Goal: Communication & Community: Answer question/provide support

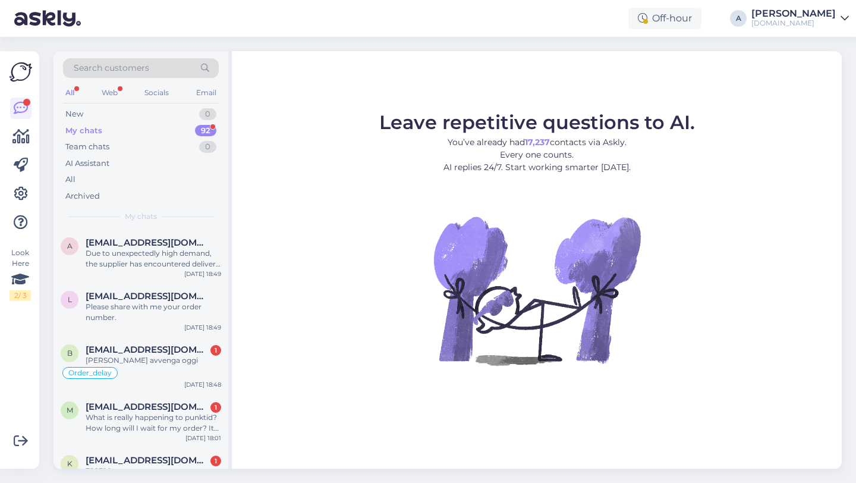
scroll to position [70, 0]
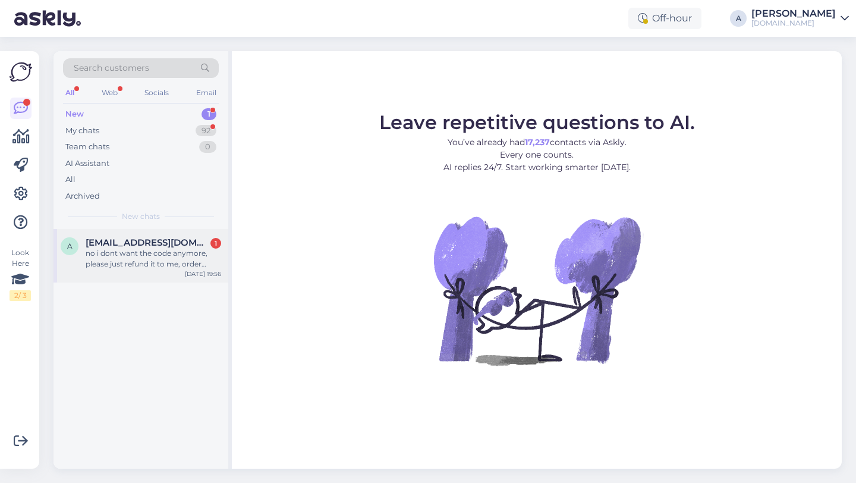
click at [141, 265] on div "no i dont want the code anymore, please just refund it to me, order number - 84…" at bounding box center [154, 258] width 136 height 21
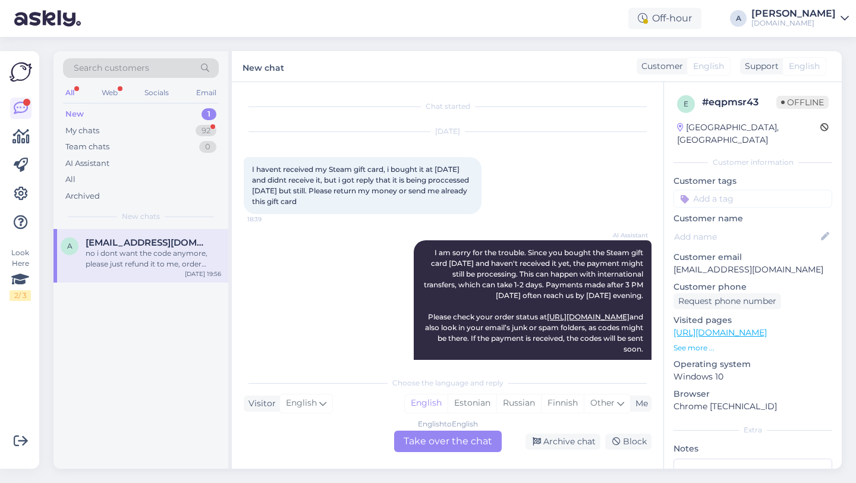
scroll to position [582, 0]
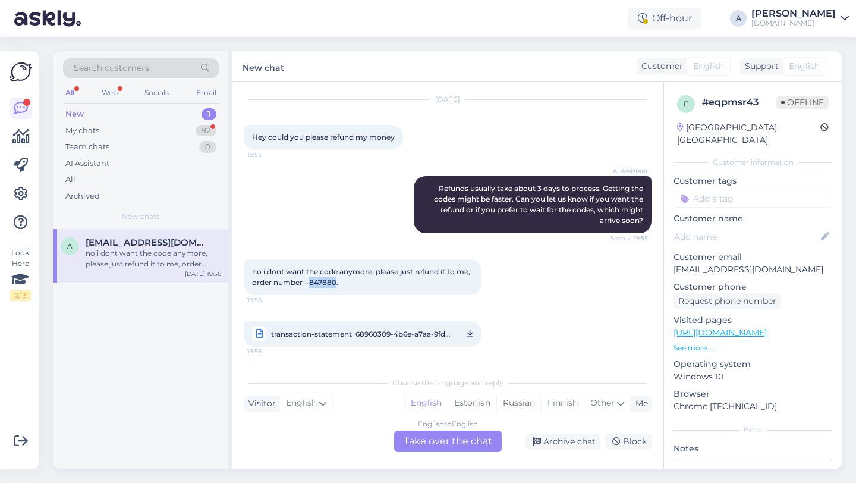
drag, startPoint x: 336, startPoint y: 281, endPoint x: 309, endPoint y: 282, distance: 26.8
click at [309, 282] on span "no i dont want the code anymore, please just refund it to me, order number - 84…" at bounding box center [362, 277] width 220 height 20
copy span "847880"
click at [440, 436] on div "English to English Take over the chat" at bounding box center [448, 440] width 108 height 21
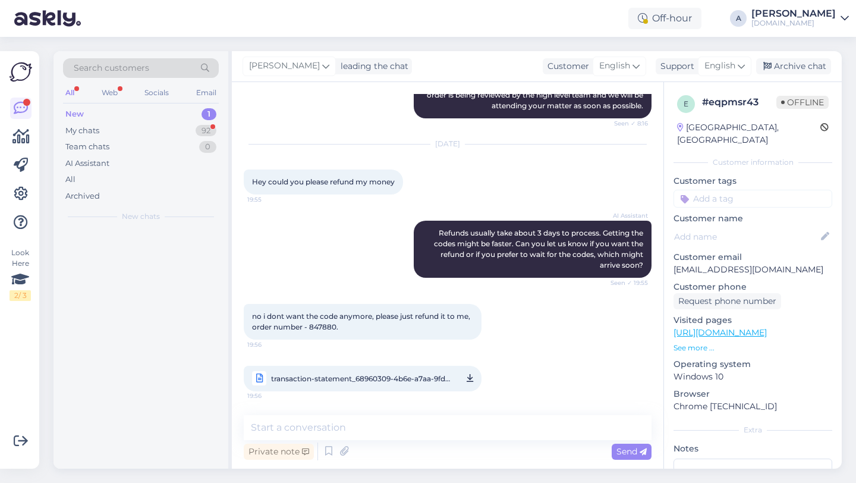
scroll to position [538, 0]
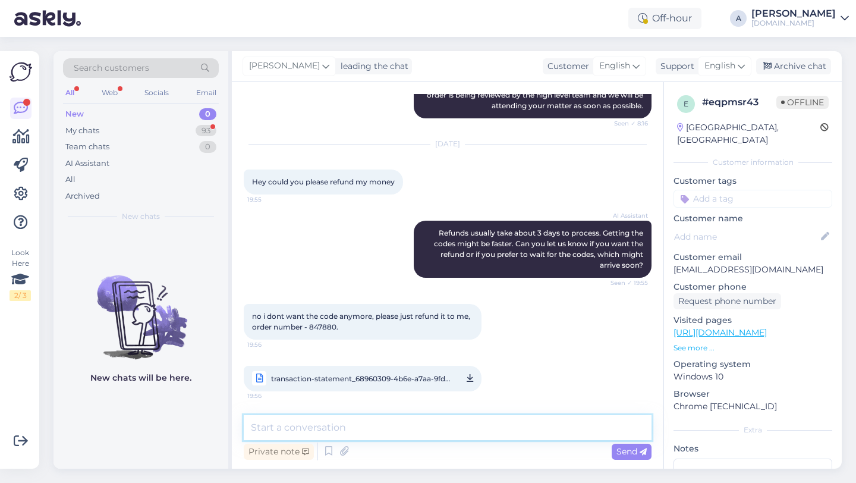
click at [440, 436] on textarea at bounding box center [448, 427] width 408 height 25
type textarea "Hey there!"
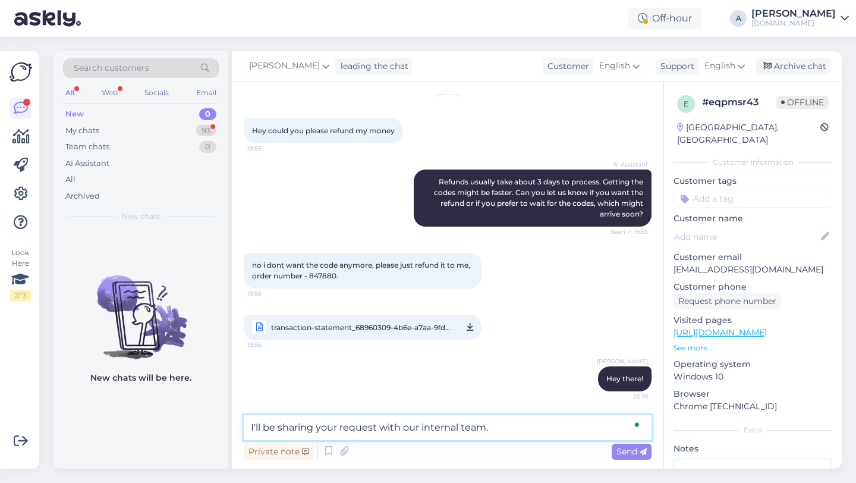
type textarea "I'll be sharing your request with our internal team."
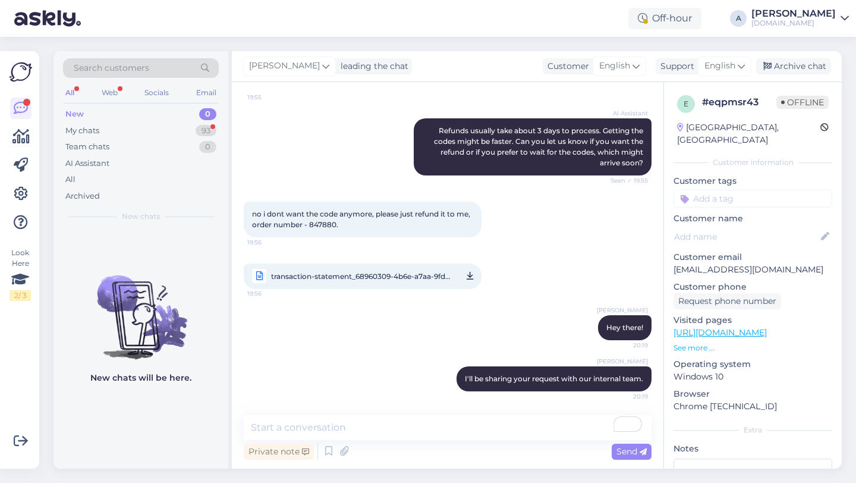
click at [729, 190] on input at bounding box center [753, 199] width 159 height 18
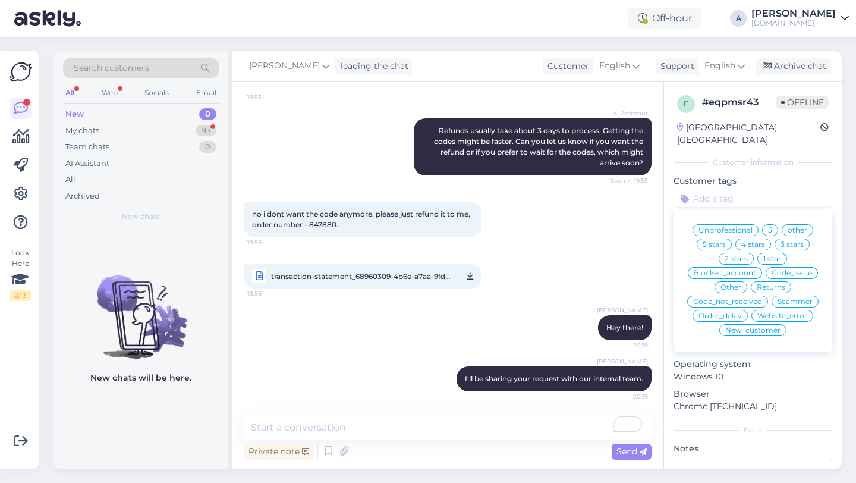
click at [785, 284] on span "Returns" at bounding box center [771, 287] width 29 height 7
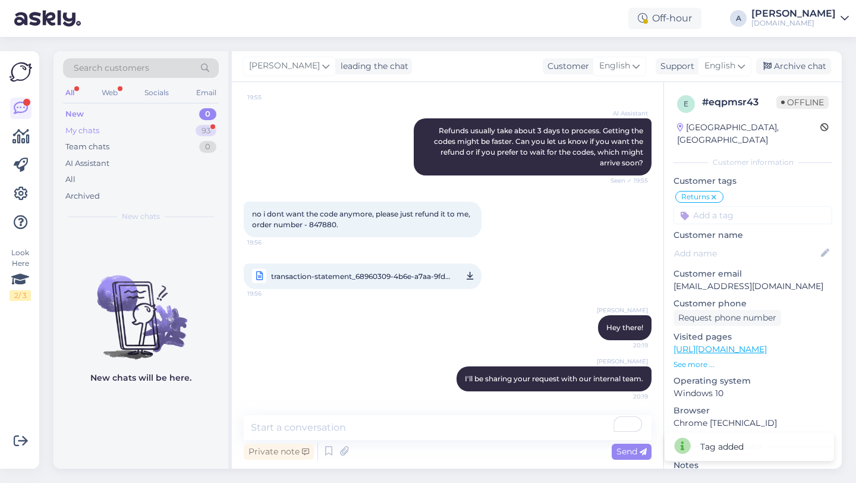
click at [173, 127] on div "My chats 93" at bounding box center [141, 130] width 156 height 17
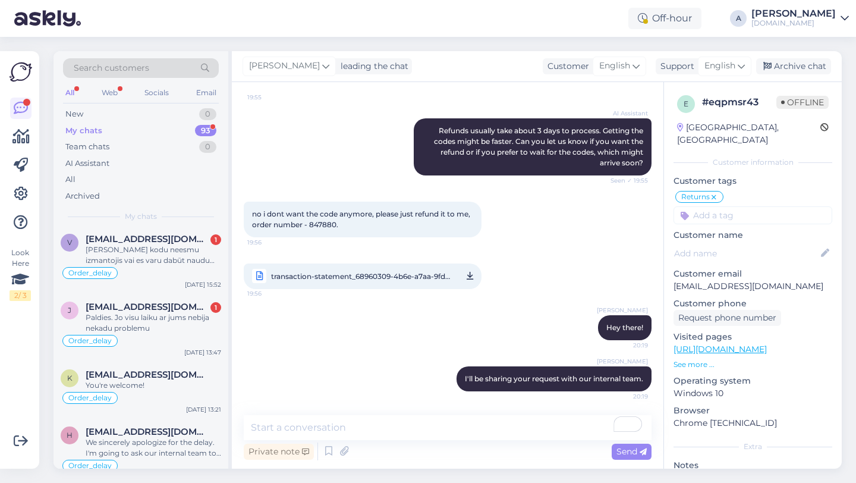
scroll to position [606, 0]
click at [155, 320] on div "Paldies. Jo visu laiku ar jums nebija nekadu problemu" at bounding box center [154, 323] width 136 height 21
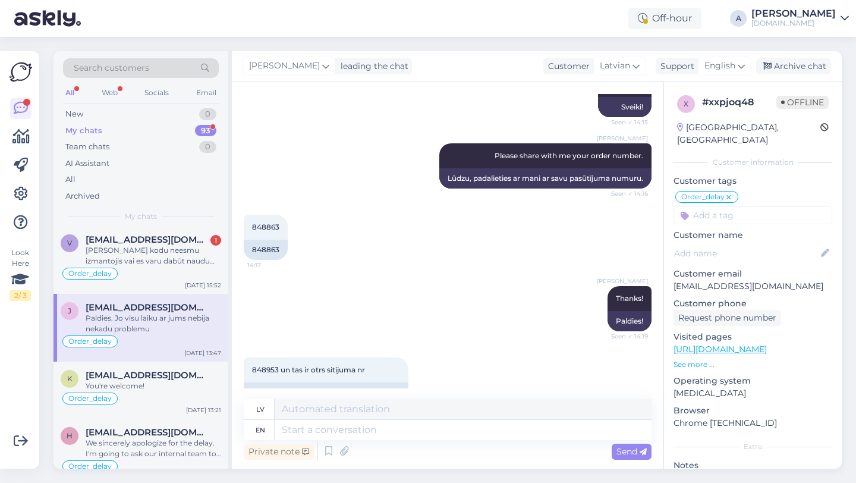
scroll to position [3115, 0]
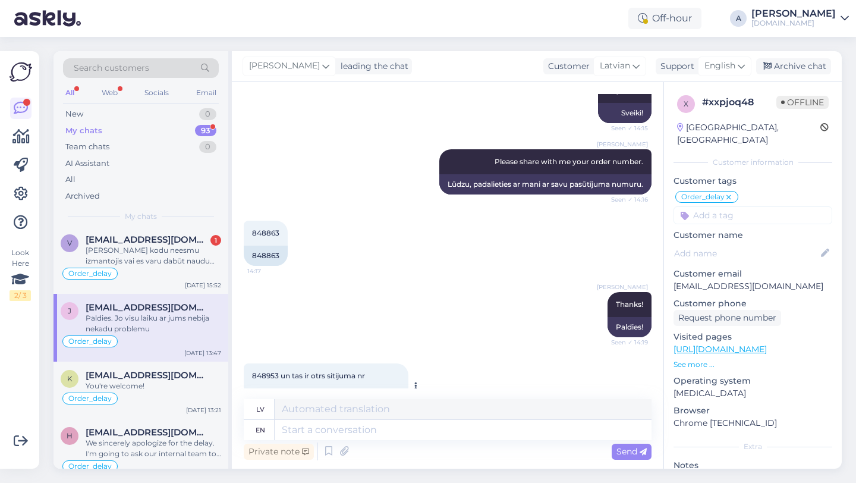
drag, startPoint x: 280, startPoint y: 354, endPoint x: 244, endPoint y: 354, distance: 35.7
click at [244, 388] on div "848953 and this is the second hit number" at bounding box center [326, 398] width 165 height 20
copy div "848953"
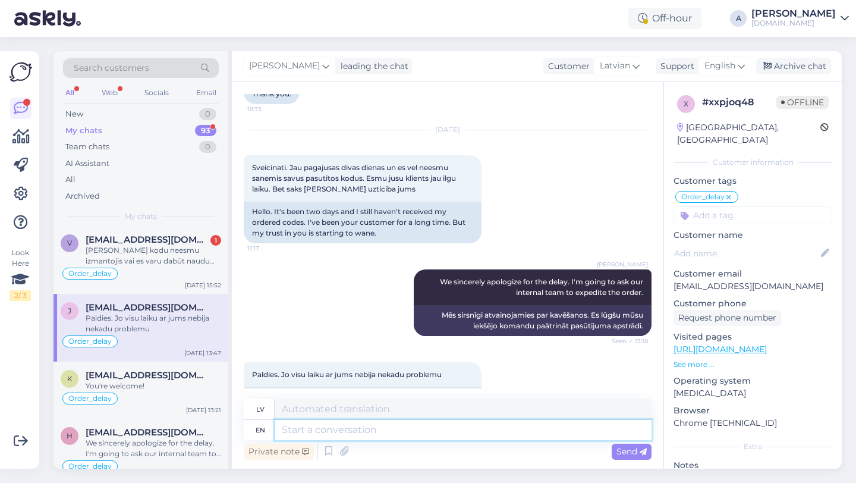
click at [326, 429] on textarea at bounding box center [463, 430] width 377 height 20
type textarea "y"
type textarea "You're"
type textarea "Tu esi"
type textarea "You're welcome!"
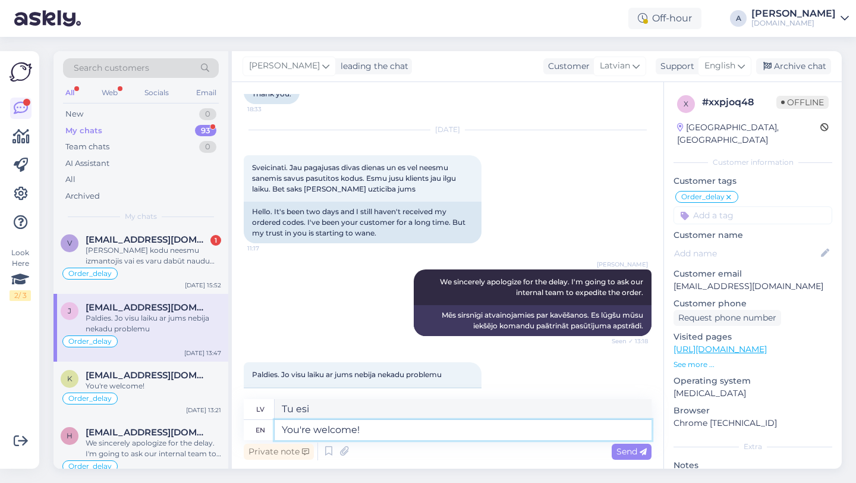
type textarea "Nav par ko!"
type textarea "You're welcome! :)"
type textarea "Nav par ko! :)"
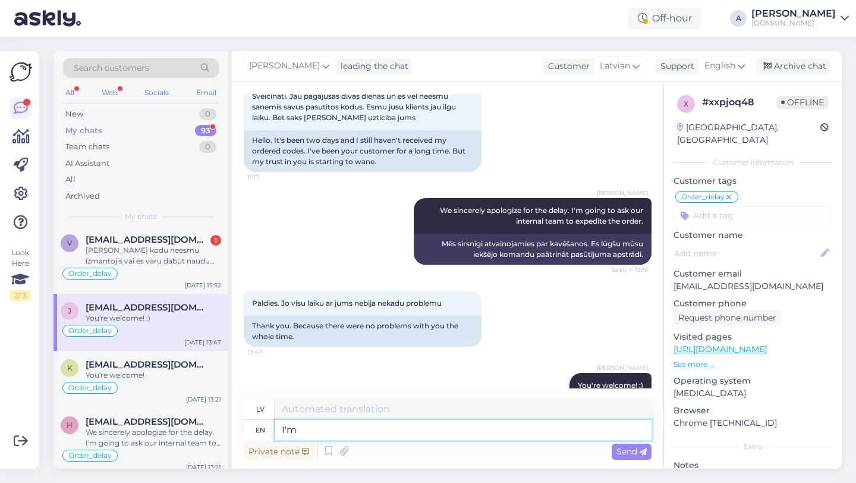
type textarea "I'm"
type textarea "Es esmu"
type textarea "I'm still wa"
type textarea "Es joprojām esmu"
type textarea "I'm still waiting"
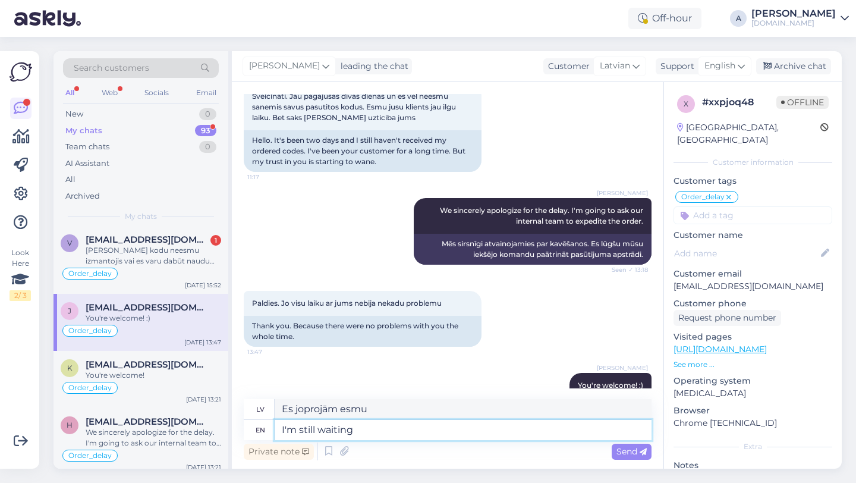
type textarea "Es joprojām gaidu"
type textarea "I'm still waiting fr"
type textarea "Es joprojām gaidu no"
type textarea "I'm still waiting for an"
type textarea "Es joprojām gaidu"
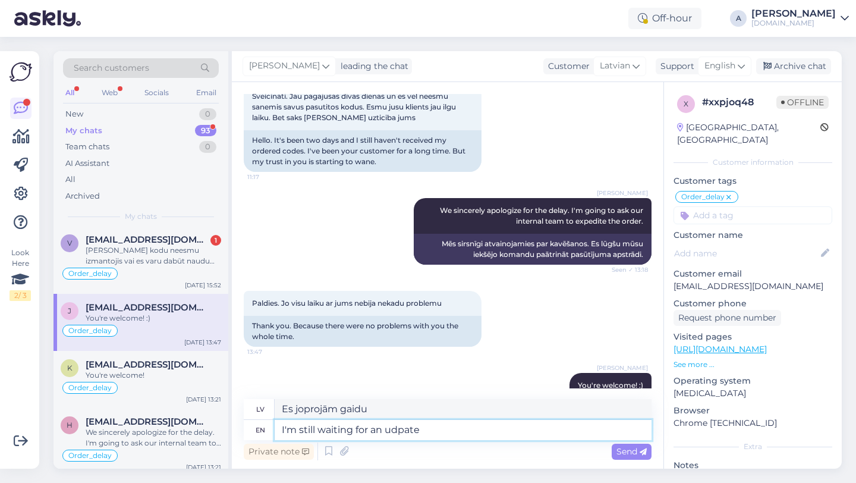
type textarea "I'm still waiting for an udpate"
type textarea "Es joprojām gaidu atjauninājumu"
type textarea "I'm still waiting for an update from"
type textarea "Es joprojām gaidu atjauninājumu no"
type textarea "I'm still waiting for an update from our i"
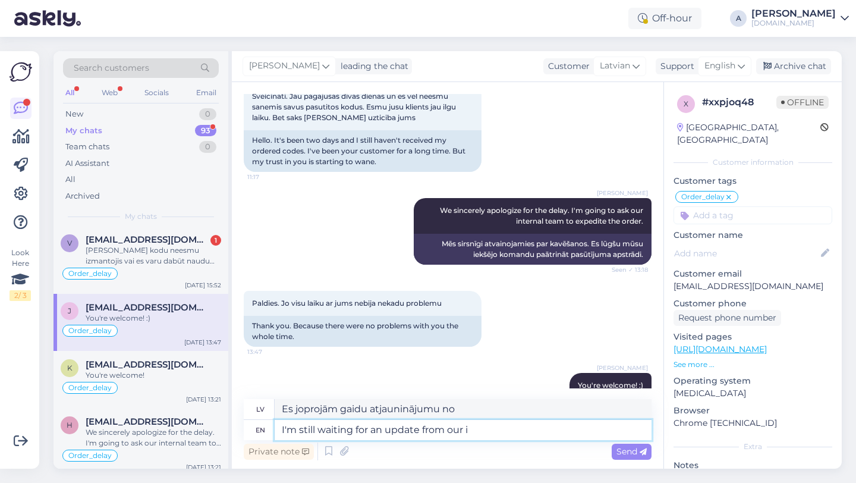
type textarea "Es joprojām gaidu atjauninājumu no mūsu"
type textarea "I'm still waiting for an update from our internal te"
type textarea "Es joprojām gaidu atjauninājumu no mūsu iekšējās nodaļas."
type textarea "I'm still waiting for an update from our internal team."
type textarea "Es joprojām gaidu atjauninājumu no mūsu iekšējās komandas."
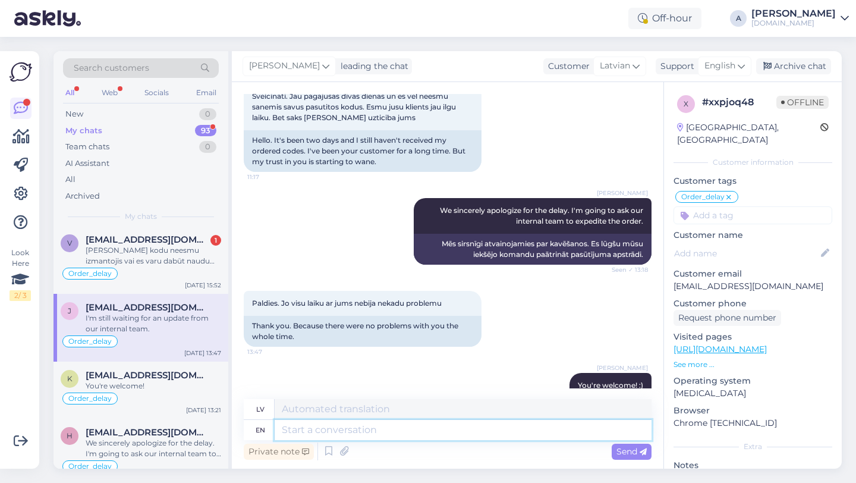
scroll to position [4179, 0]
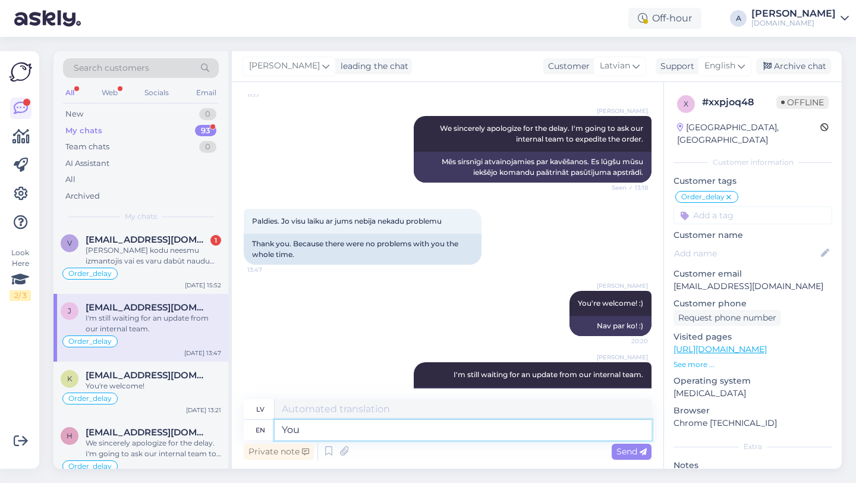
type textarea "You"
type textarea "Tu"
type textarea "You should"
type textarea "Jums vajadzētu"
type textarea "You should receive"
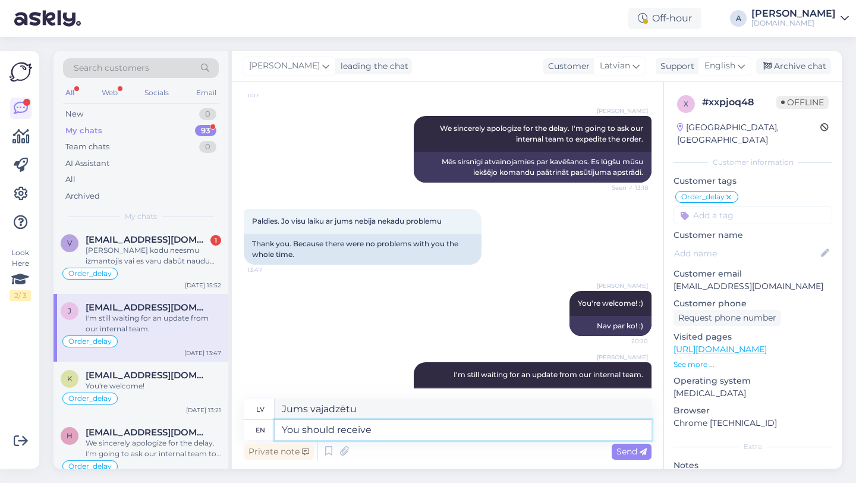
type textarea "Jums vajadzētu saņemt"
type textarea "You should receive the product"
type textarea "Jums vajadzētu saņemt preci"
type textarea "You should receive the product tomorrow."
type textarea "Jums vajadzētu saņemt preci rīt."
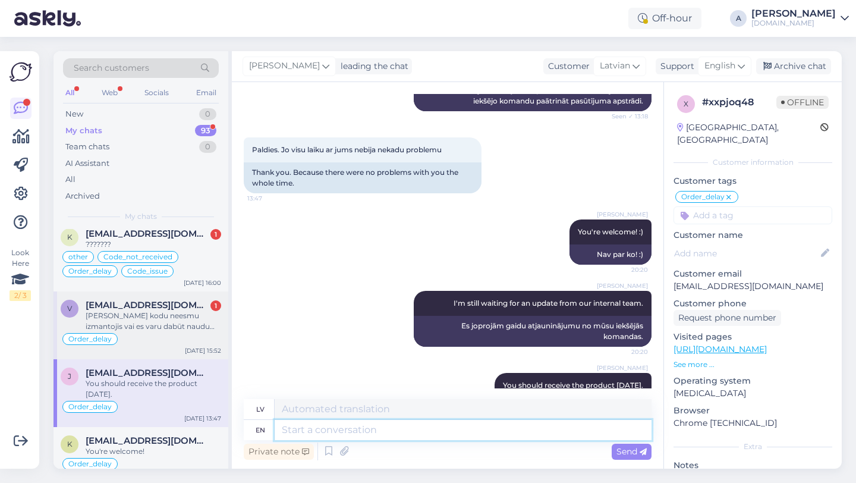
scroll to position [539, 0]
drag, startPoint x: 160, startPoint y: 275, endPoint x: 161, endPoint y: 325, distance: 50.5
click at [161, 325] on div "Kartes kodu neesmu izmantojis vai es varu dabūt naudu atpakaļ" at bounding box center [154, 322] width 136 height 21
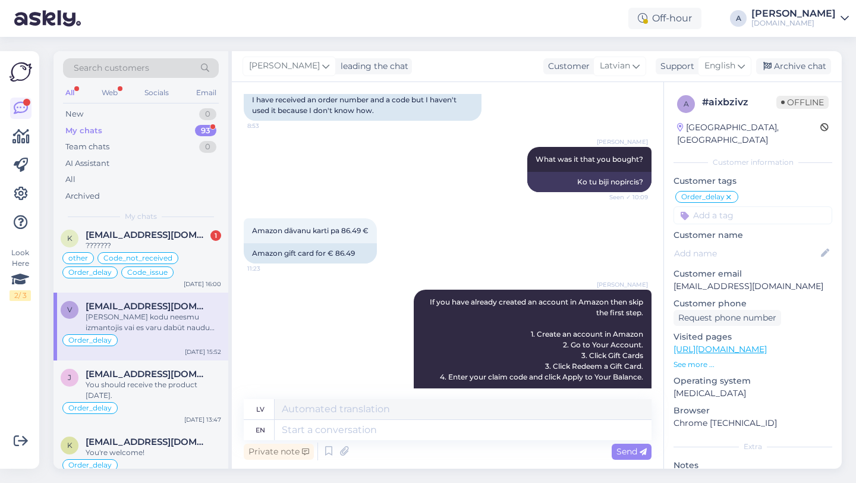
scroll to position [1415, 0]
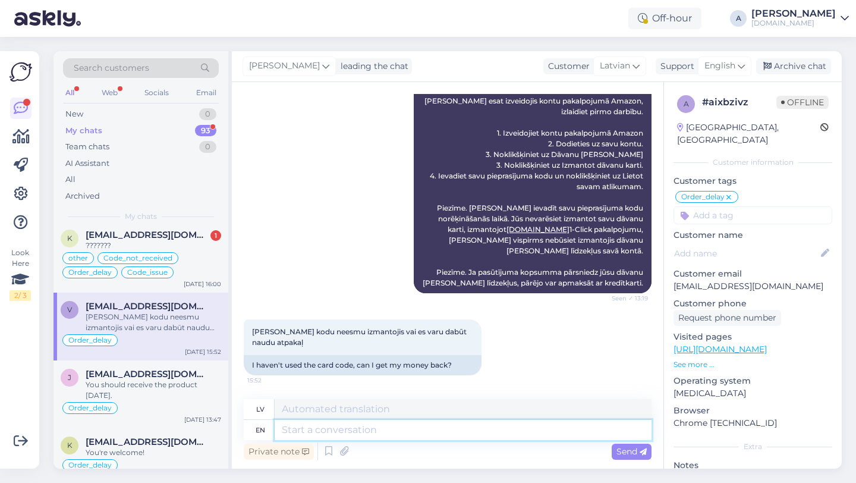
click at [336, 432] on textarea at bounding box center [463, 430] width 377 height 20
type textarea "Unfortun"
type textarea "Nevēlams"
type textarea "Unfortunately,"
type textarea "Diemžēl,"
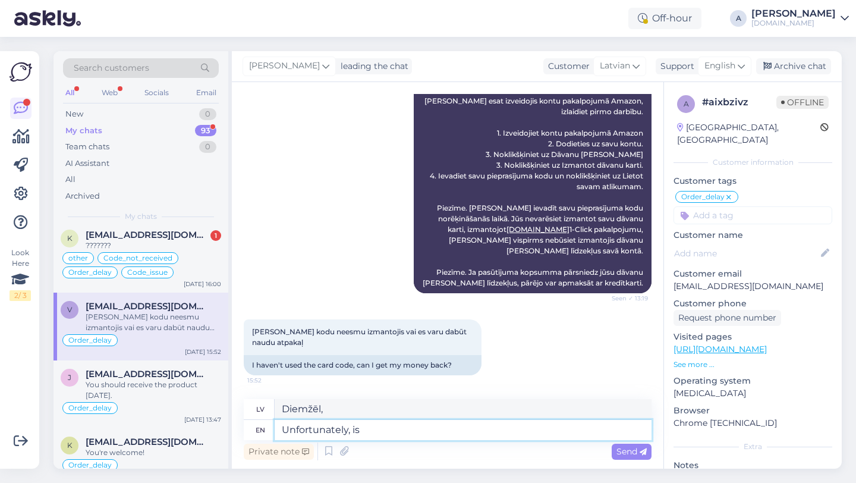
type textarea "Unfortunately, is n"
type textarea "Diemžēl, ir"
type textarea "Unfortunately, is not"
type textarea "Diemžēl, nav"
type textarea "Unfortunately, is"
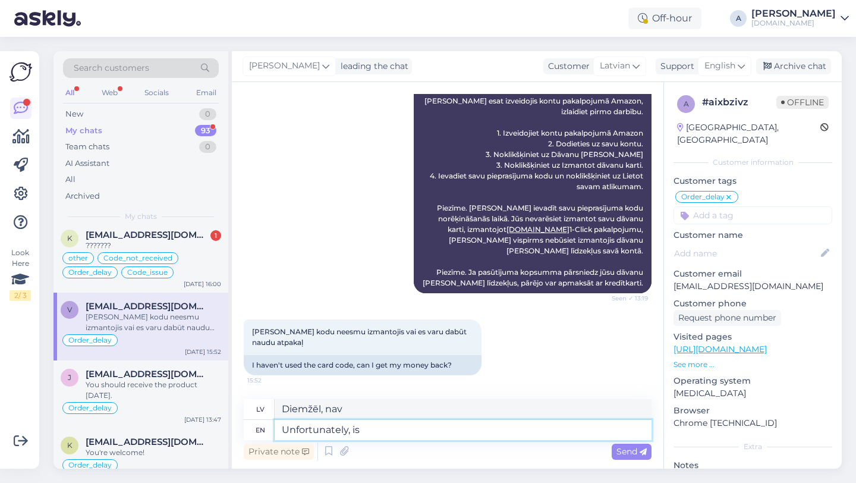
type textarea "Diemžēl, ir"
type textarea "Unfortunately, it's no"
type textarea "Diemžēl, tas ir"
type textarea "Unfortunately, it's not po"
type textarea "Diemžēl tā nav"
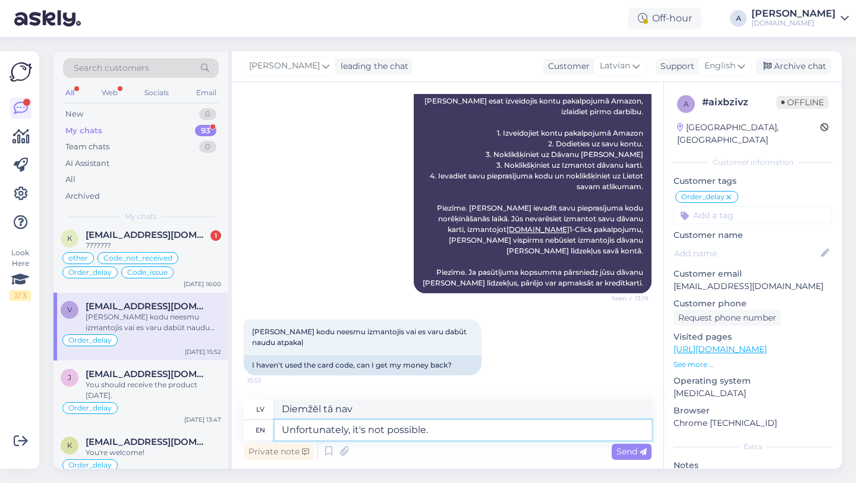
type textarea "Unfortunately, it's not possible."
type textarea "Diemžēl tas nav iespējams."
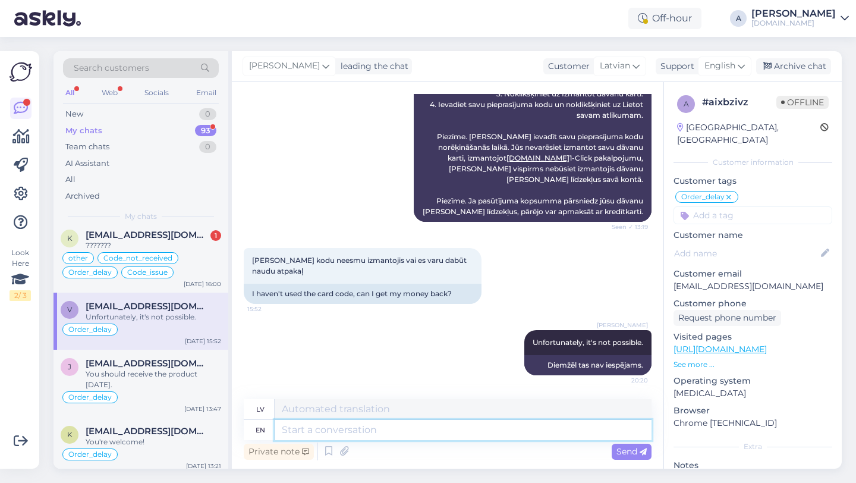
scroll to position [448, 0]
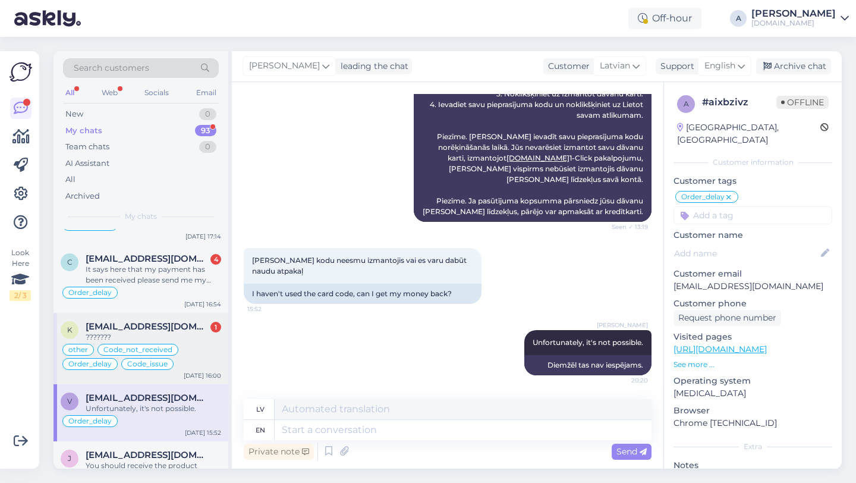
click at [133, 326] on span "korbisenni1955@gmail.com" at bounding box center [148, 326] width 124 height 11
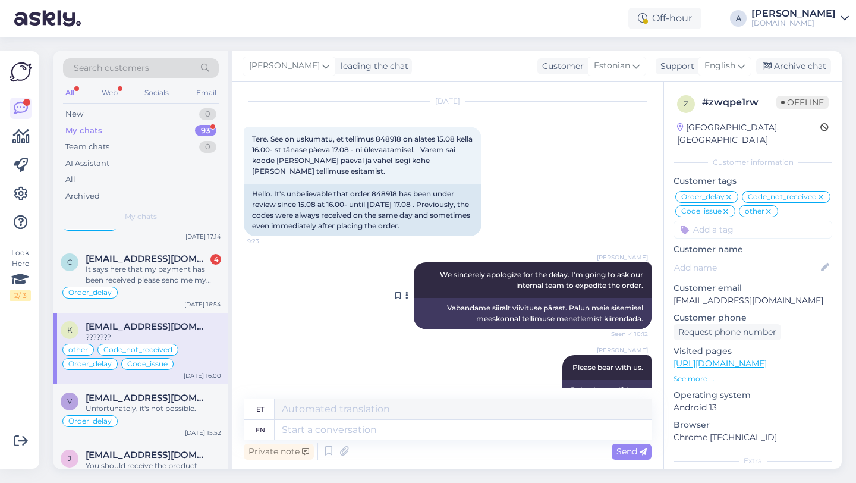
scroll to position [9561, 0]
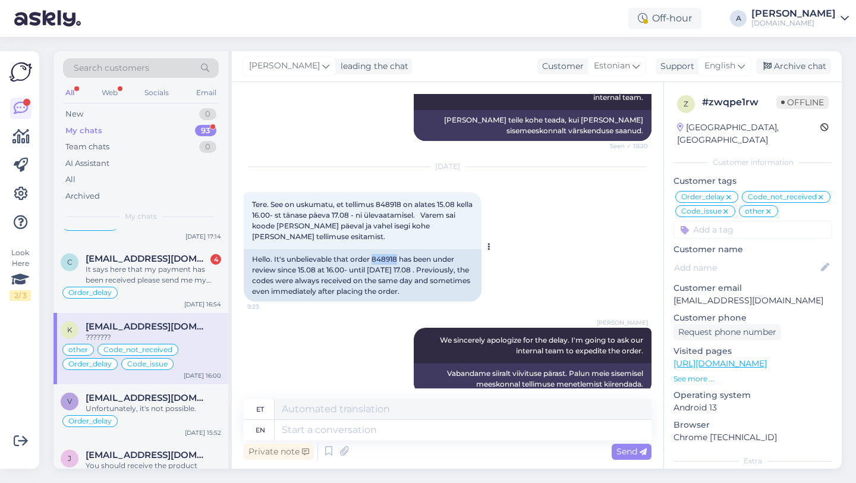
drag, startPoint x: 398, startPoint y: 162, endPoint x: 374, endPoint y: 162, distance: 24.4
click at [374, 249] on div "Hello. It's unbelievable that order 848918 has been under review since 15.08 at…" at bounding box center [363, 275] width 238 height 52
copy div "848918"
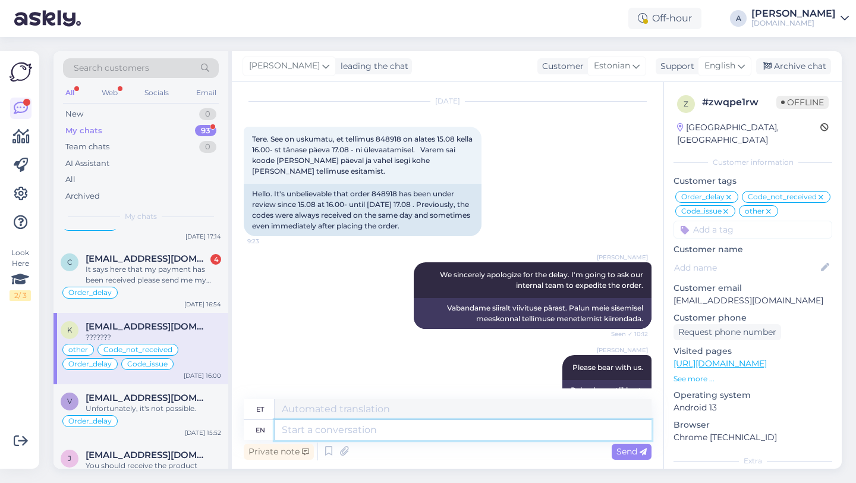
click at [291, 430] on textarea at bounding box center [463, 430] width 377 height 20
type textarea "I'm"
type textarea "Ma olen"
type textarea "I"
type textarea "Thanls"
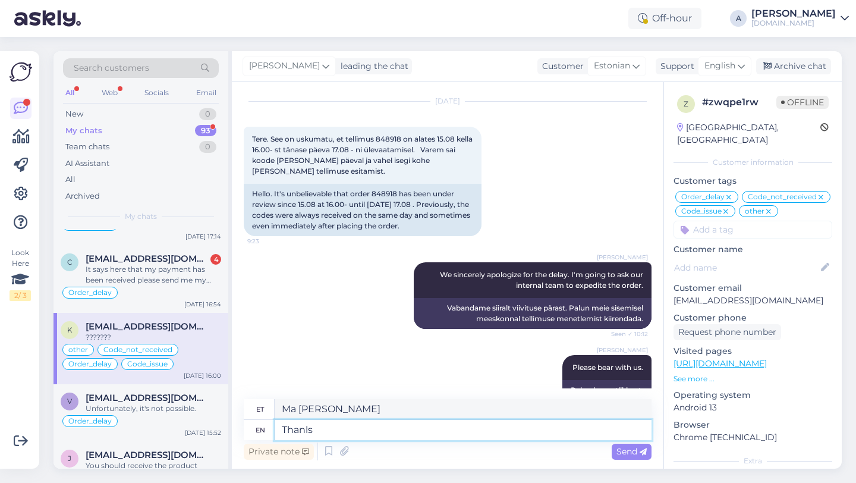
type textarea "Thanls"
type textarea "Thanks"
type textarea "Tänud"
type textarea "Thanks for"
type textarea "Tänan teid"
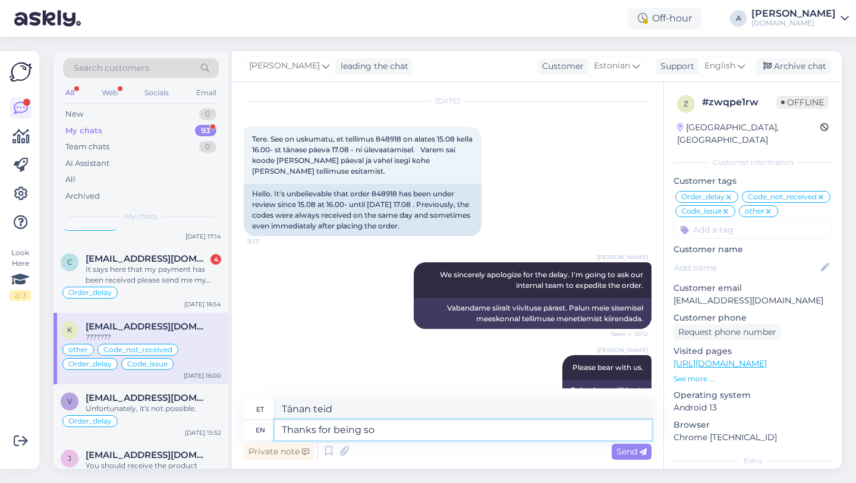
type textarea "Thanks for being so"
type textarea "Tänan teid olemise eest"
type textarea "Thanks for being so pa"
type textarea "Aitäh, et nii oled"
type textarea "Thanks for being so patient."
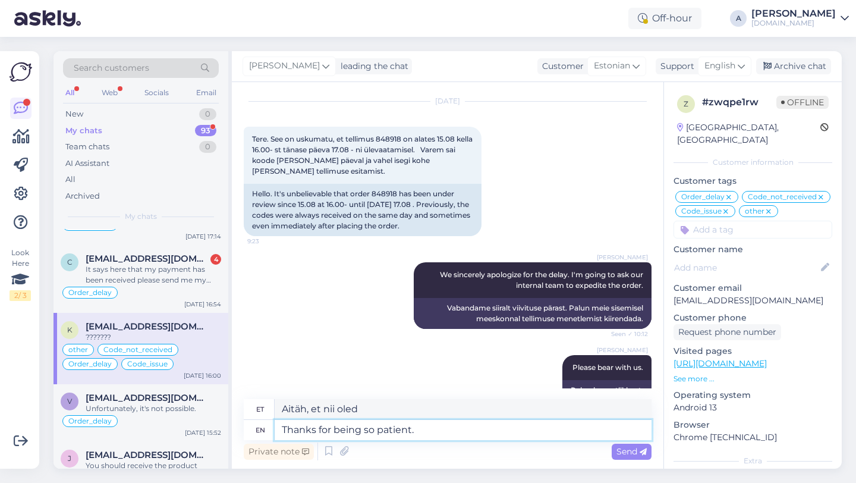
type textarea "Tänan kannatlikkuse eest."
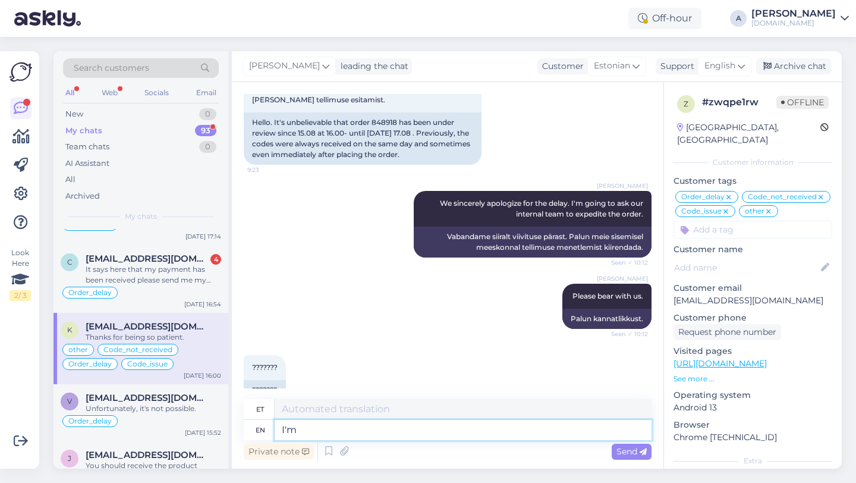
type textarea "I'm s"
type textarea "Ma olen"
type textarea "I'm still"
type textarea "Ma olen ikka veel"
type textarea "I'm still waiting"
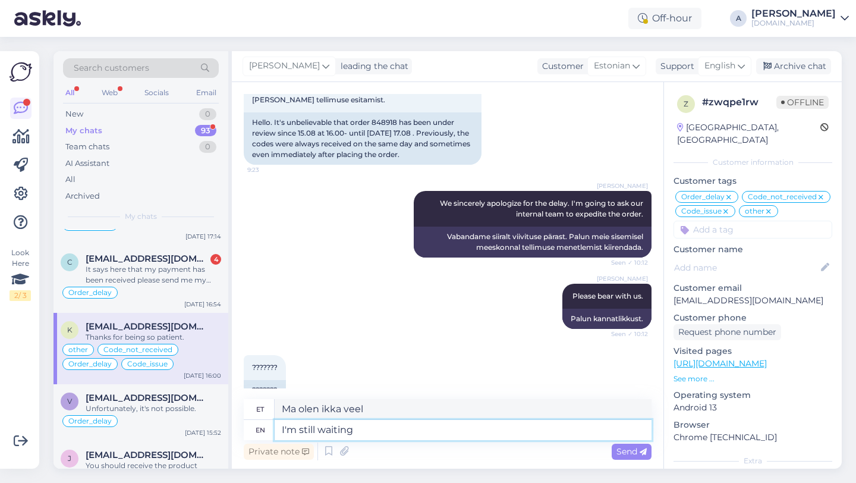
type textarea "Ma ikka ootan"
type textarea "I'm still waiting for"
type textarea "Ma ikka veel ootan"
type textarea "I'm still waiting for an u"
type textarea "Ma ootan ikka veel"
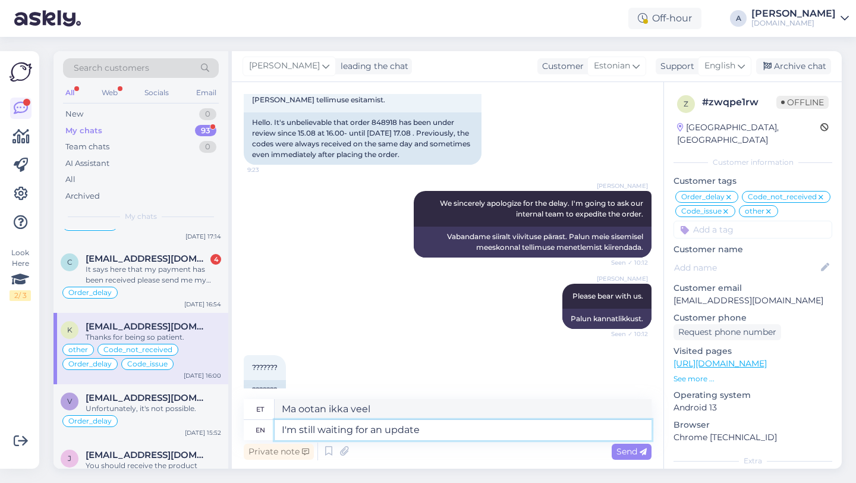
type textarea "I'm still waiting for an update"
type textarea "Ma ootan ikka veel uuendust"
type textarea "I'm still waiting for an update from o"
type textarea "Ma ootan endiselt värskendust"
type textarea "I'm still waiting for an update from our i"
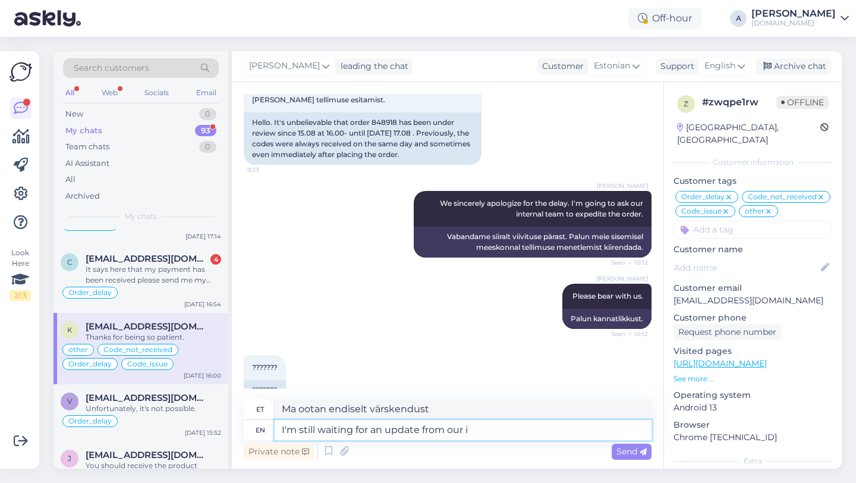
type textarea "Ootan endiselt meie käest värskendust"
type textarea "I'm still waiting for an update from our internal te"
type textarea "Ootan endiselt meie siseinfost värskendust."
type textarea "I'm still waiting for an update from our internal team."
type textarea "Ootan endiselt meie sisemiselt meeskonnalt värskendust."
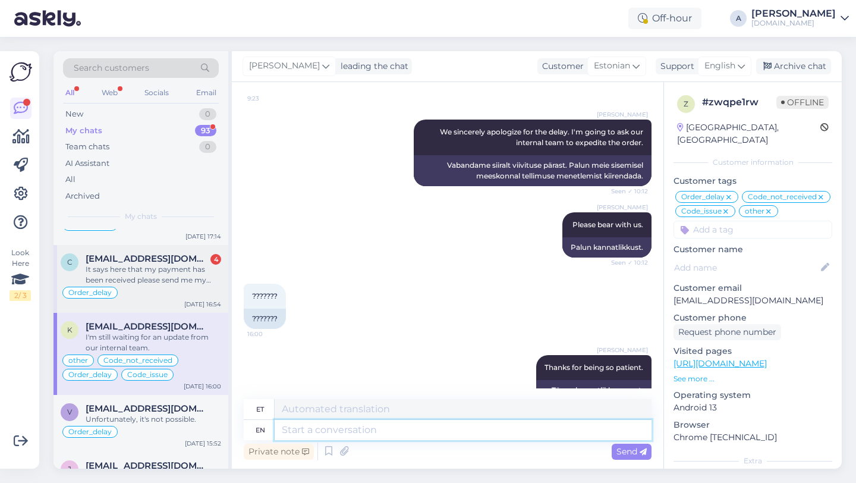
scroll to position [368, 0]
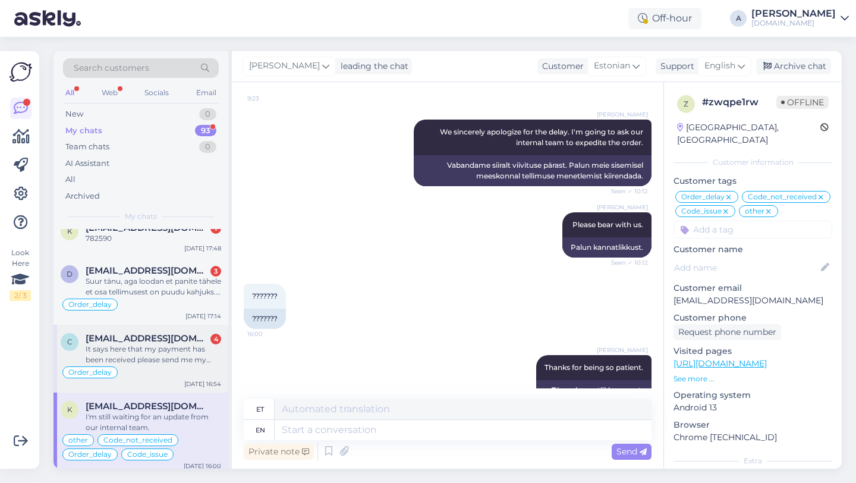
click at [150, 342] on span "carminemainierimediamanagement@gmail.com" at bounding box center [148, 338] width 124 height 11
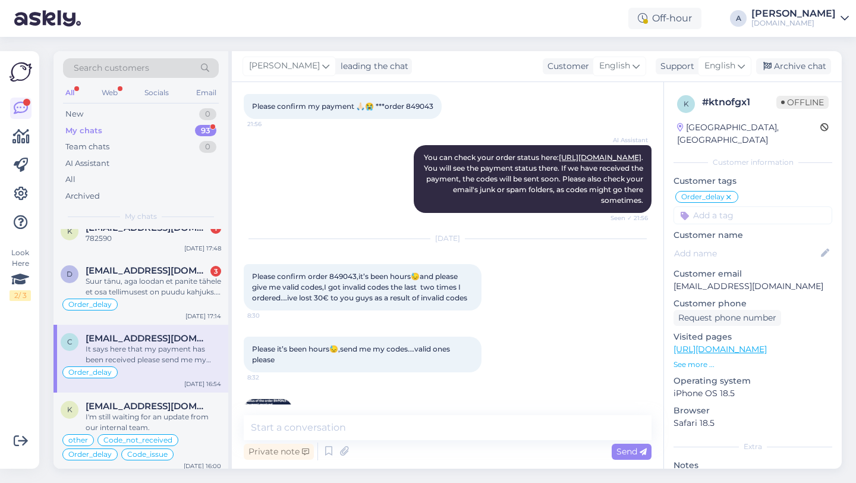
scroll to position [64, 0]
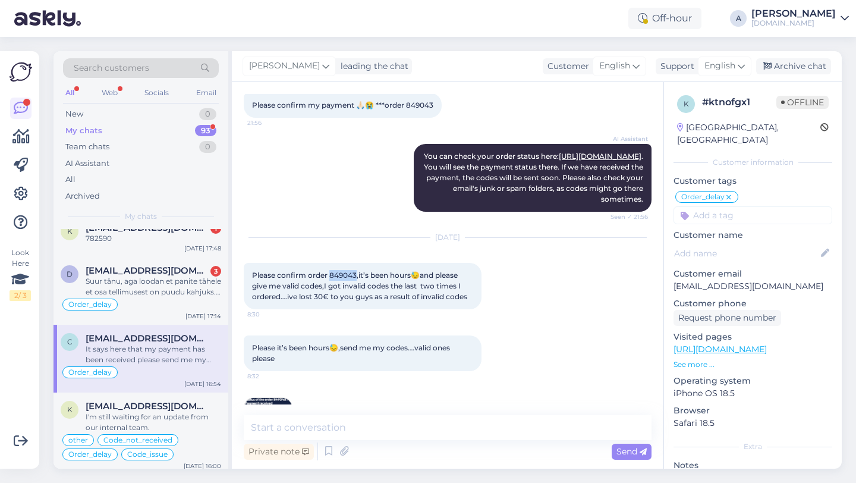
drag, startPoint x: 356, startPoint y: 274, endPoint x: 329, endPoint y: 274, distance: 26.8
click at [329, 274] on span "Please confirm order 849043,it’s been hours😓and please give me valid codes,I go…" at bounding box center [359, 286] width 215 height 30
copy span "849043"
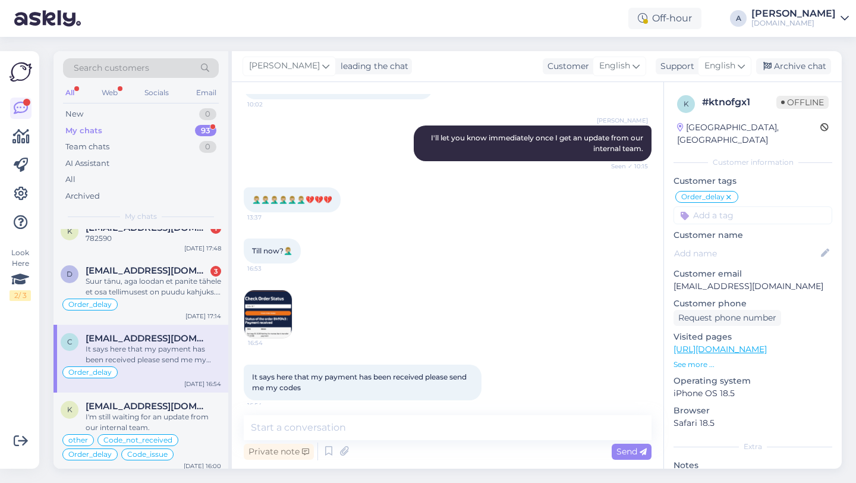
scroll to position [769, 0]
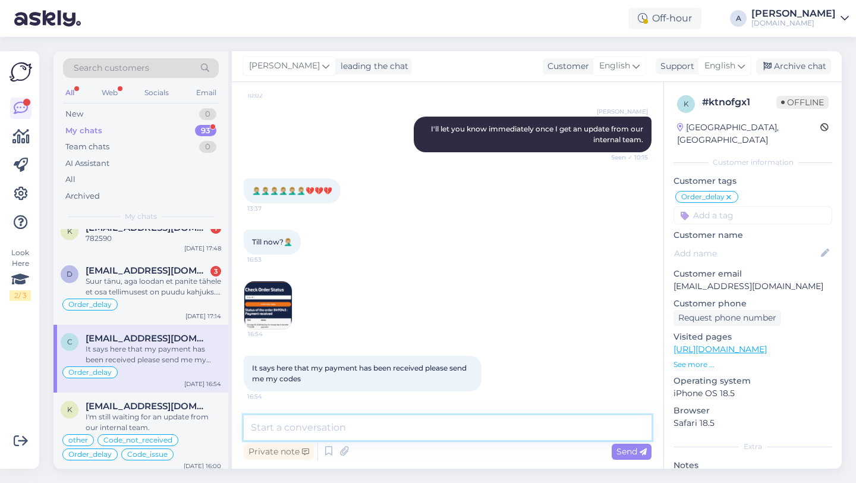
click at [325, 429] on textarea at bounding box center [448, 427] width 408 height 25
type textarea "Our team is working to send it as soon as possible."
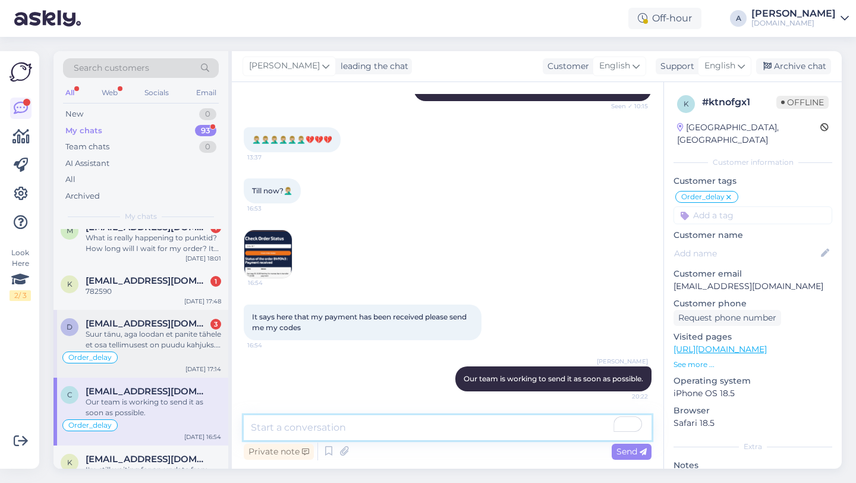
scroll to position [306, 0]
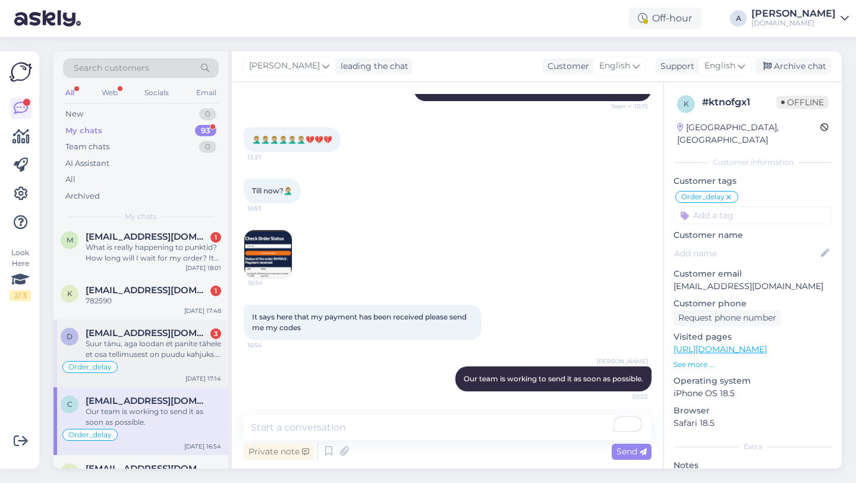
click at [184, 350] on div "Suur tänu, aga loodan et panite tähele et osa tellimusest on puudu kahjuks. Lis…" at bounding box center [154, 348] width 136 height 21
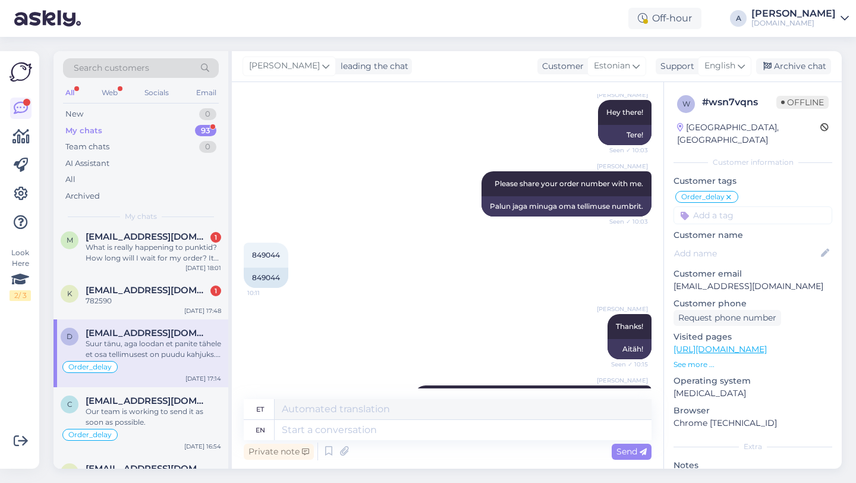
scroll to position [633, 0]
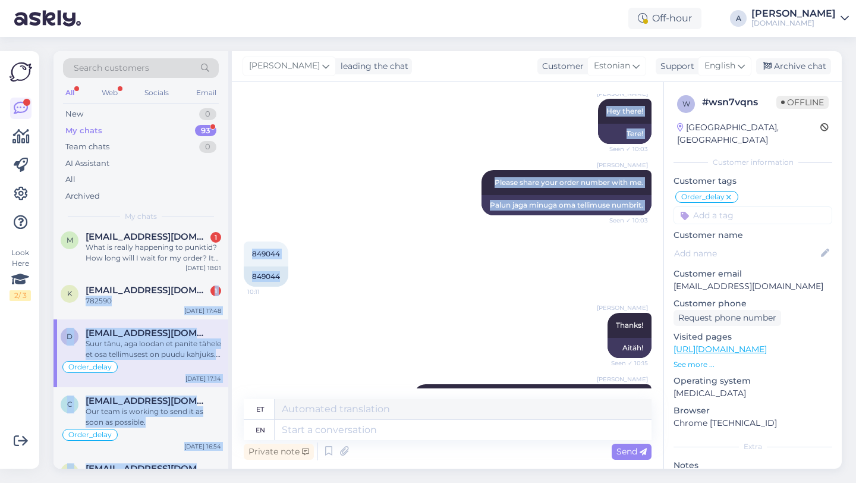
drag, startPoint x: 281, startPoint y: 288, endPoint x: 229, endPoint y: 288, distance: 52.3
click at [229, 288] on div "Search customers All Web Socials Email New 0 My chats 93 Team chats 0 AI Assist…" at bounding box center [448, 259] width 788 height 417
click at [264, 287] on div "849044" at bounding box center [266, 276] width 45 height 20
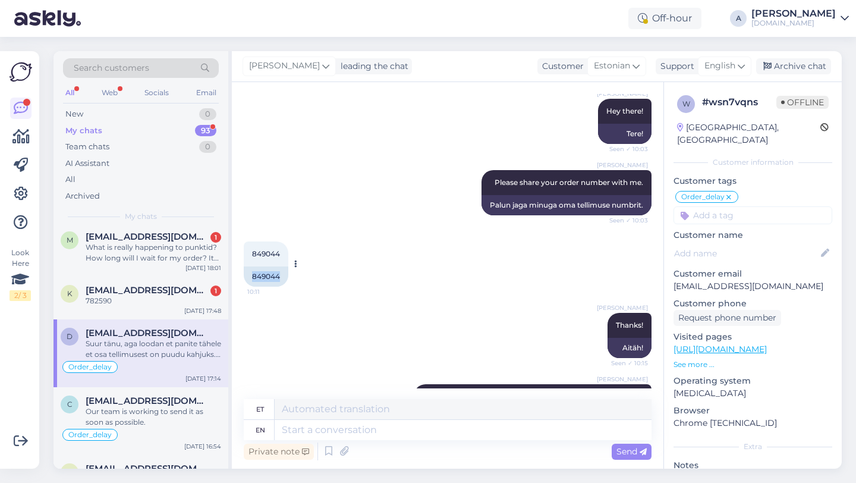
drag, startPoint x: 283, startPoint y: 288, endPoint x: 250, endPoint y: 285, distance: 32.8
click at [250, 285] on div "849044" at bounding box center [266, 276] width 45 height 20
copy div "849044"
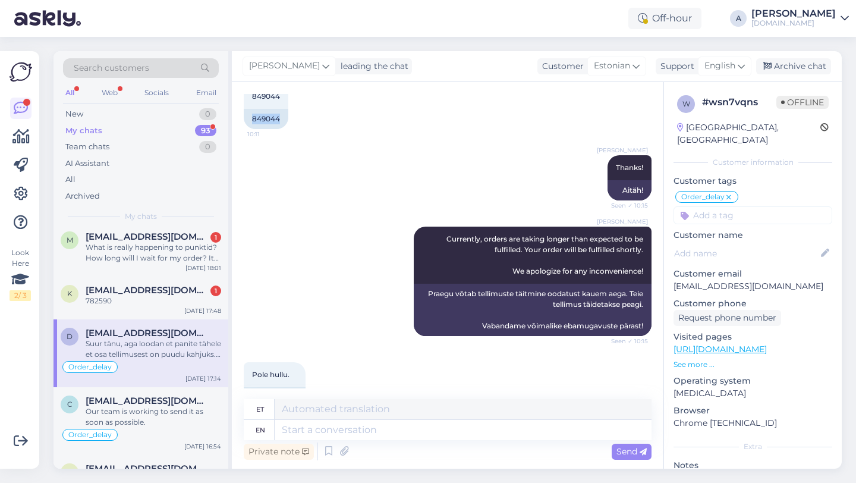
scroll to position [1329, 0]
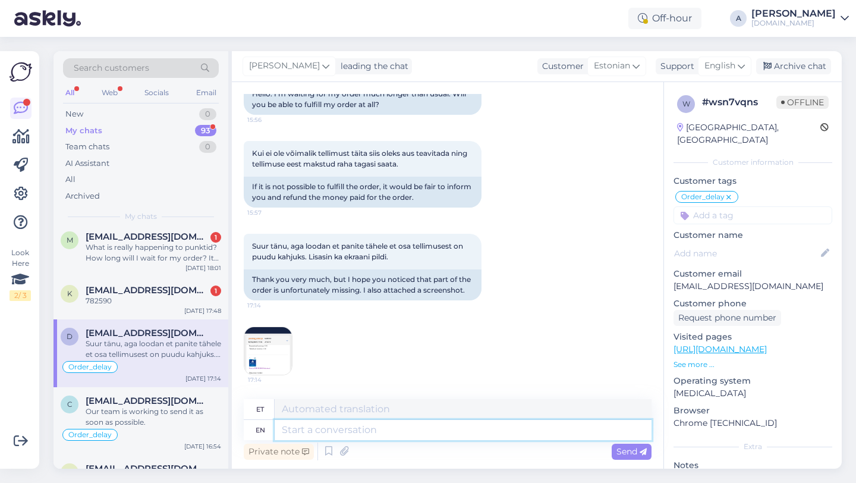
click at [363, 433] on textarea at bounding box center [463, 430] width 377 height 20
paste textarea "We sincerely apologize for the delay. I'm going to ask our internal team to exp…"
type textarea "We sincerely apologize for the delay. I'm going to ask our internal team to exp…"
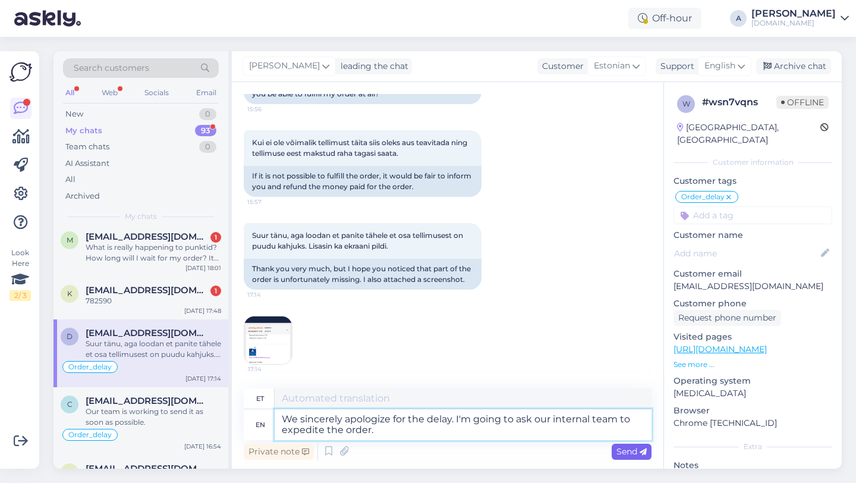
type textarea "Vabandame siiralt viivituse pärast. Palun meie sisemisel meeskonnal tellimuse m…"
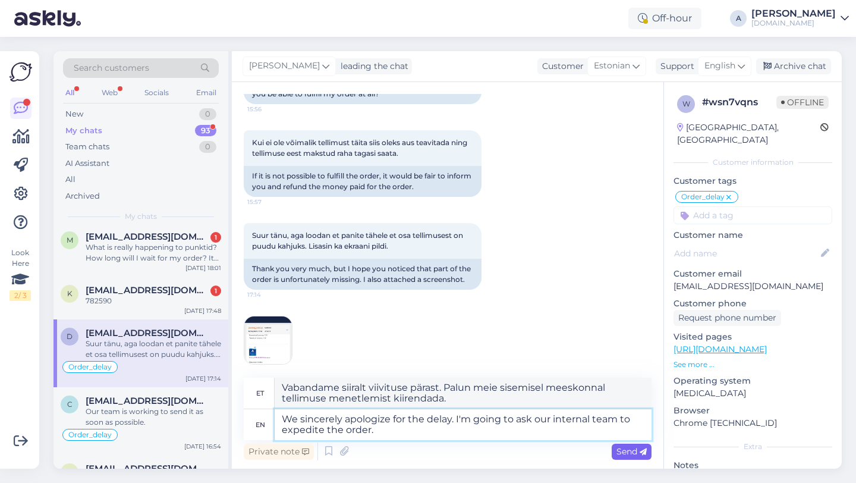
type textarea "We sincerely apologize for the delay. I'm going to ask our internal team to exp…"
click at [628, 450] on span "Send" at bounding box center [632, 451] width 30 height 11
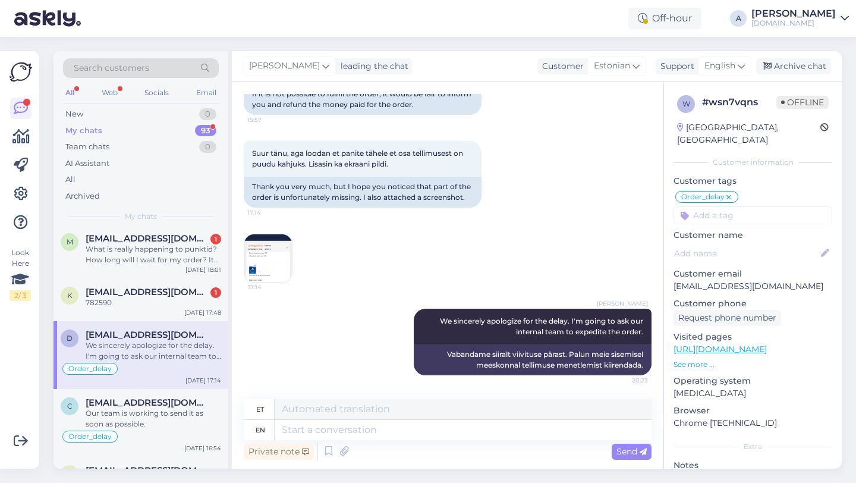
scroll to position [303, 0]
click at [162, 297] on span "kallekenk1@outlook.com" at bounding box center [148, 293] width 124 height 11
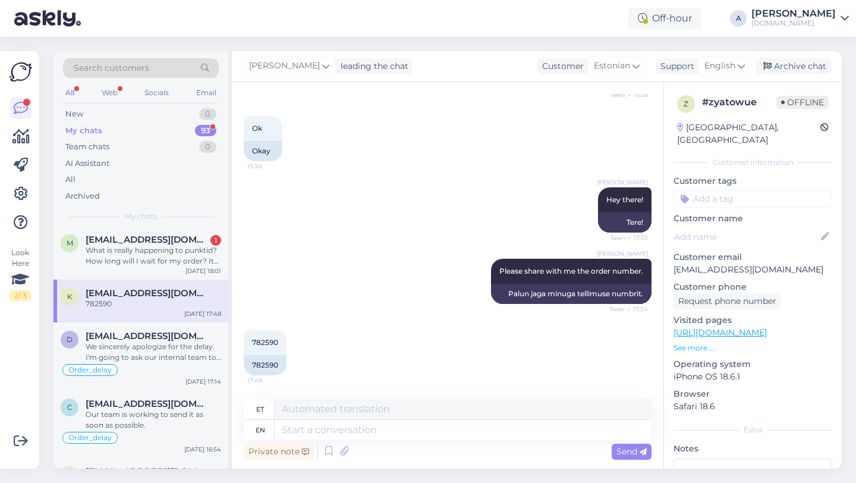
scroll to position [951, 0]
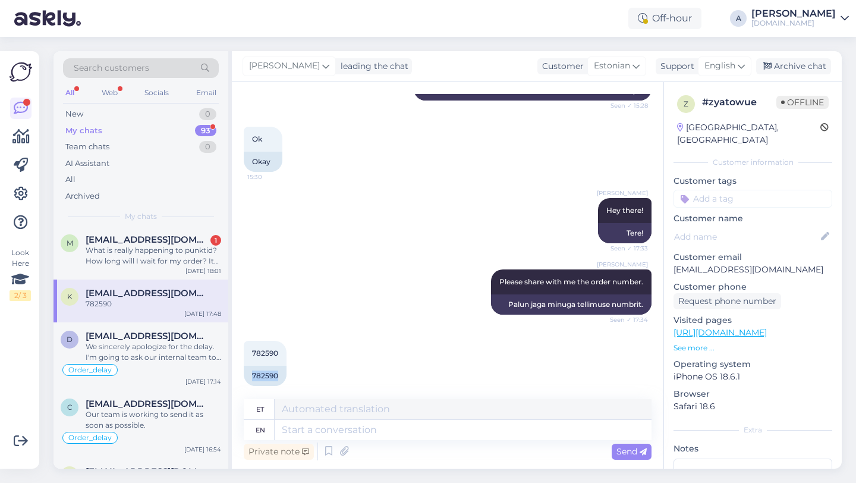
drag, startPoint x: 279, startPoint y: 364, endPoint x: 239, endPoint y: 362, distance: 40.5
click at [239, 362] on div "Chat started Aug 17 2025 Tere 15:25 Hello AI Assistant Hello, how can we assist…" at bounding box center [448, 275] width 432 height 386
copy div "782590"
click at [346, 430] on textarea at bounding box center [463, 430] width 377 height 20
paste textarea "Due to unexpectedly high demand, the supplier has encountered delivery difficul…"
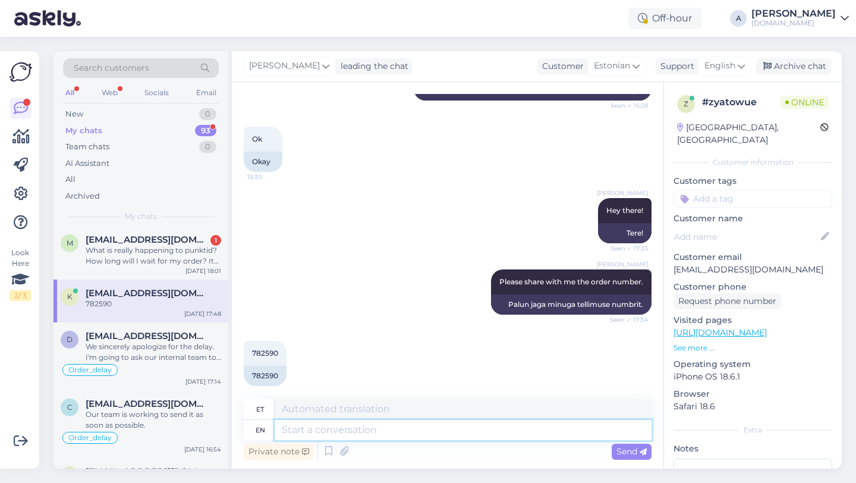
type textarea "Due to unexpectedly high demand, the supplier has encountered delivery difficul…"
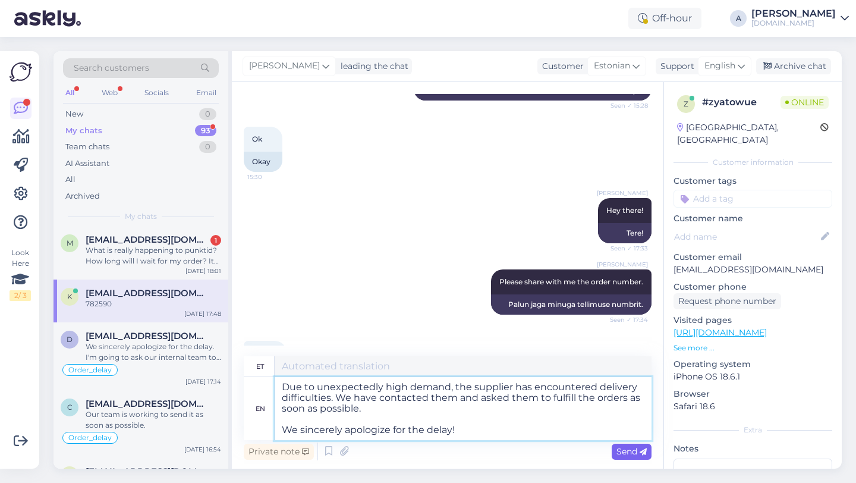
type textarea "Ootamatult suure nõudluse tõttu on tarnijal tekkinud tarneraskusi. Oleme nendeg…"
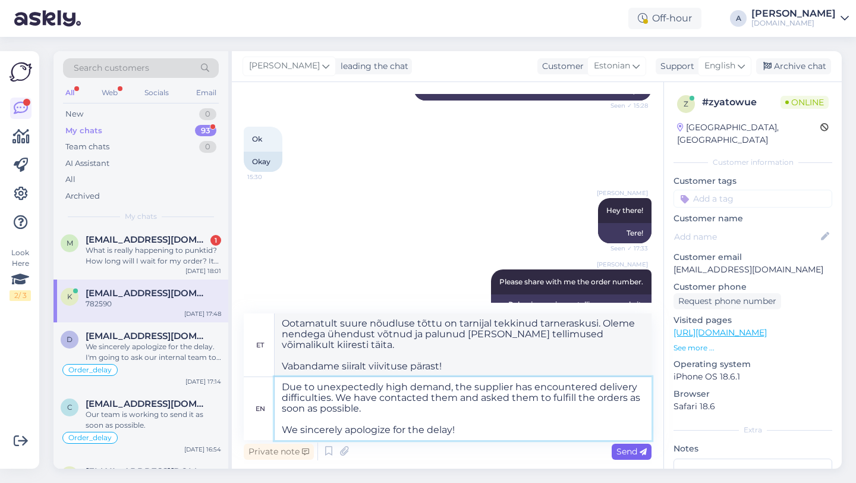
type textarea "Due to unexpectedly high demand, the supplier has encountered delivery difficul…"
click at [627, 452] on span "Send" at bounding box center [632, 451] width 30 height 11
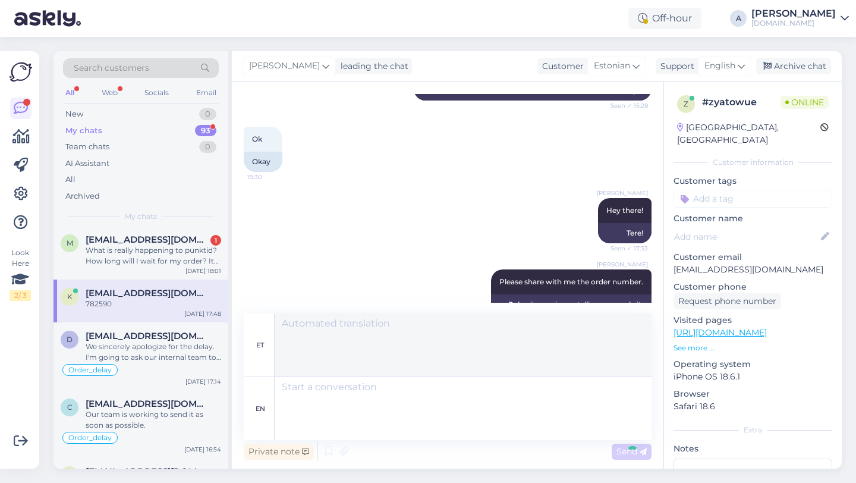
scroll to position [1108, 0]
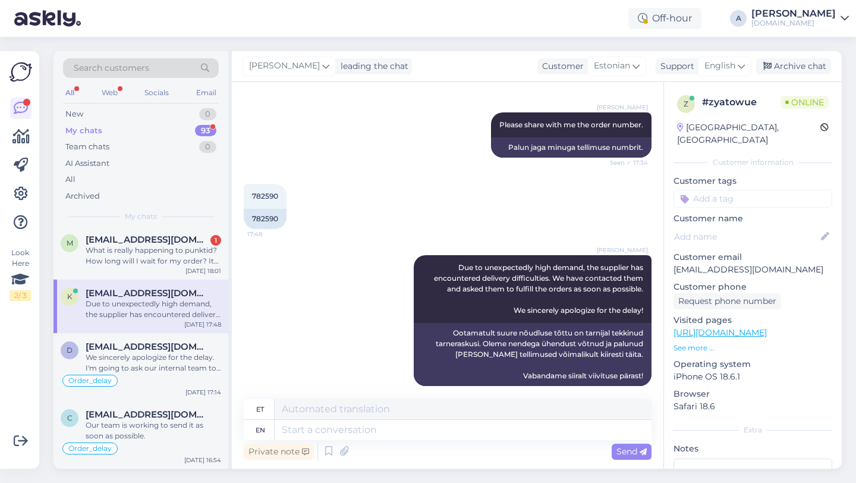
click at [727, 190] on input at bounding box center [753, 199] width 159 height 18
type input "orde"
click at [749, 227] on span "Order_delay" at bounding box center [752, 230] width 43 height 7
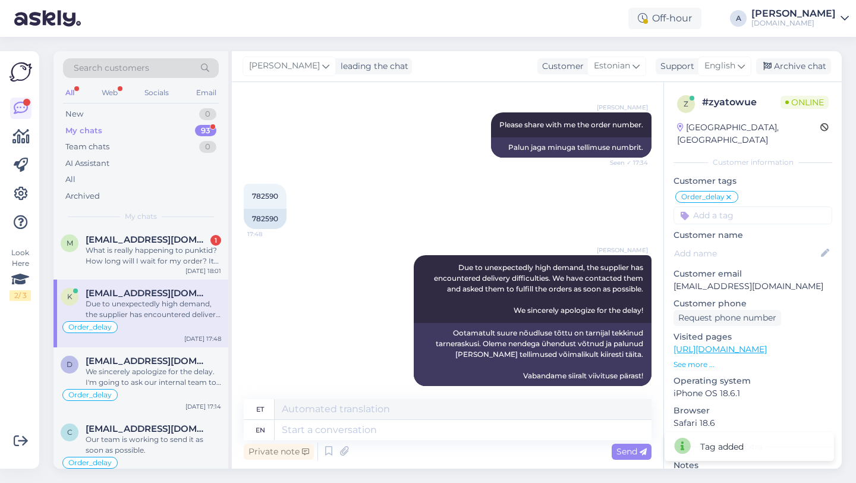
scroll to position [199, 0]
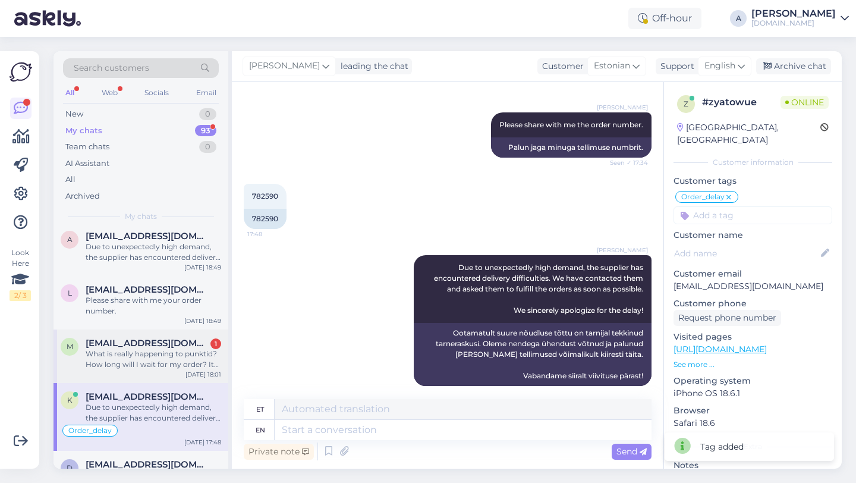
click at [112, 356] on div "What is really happening to punktid? How long will I wait for my order? It more…" at bounding box center [154, 358] width 136 height 21
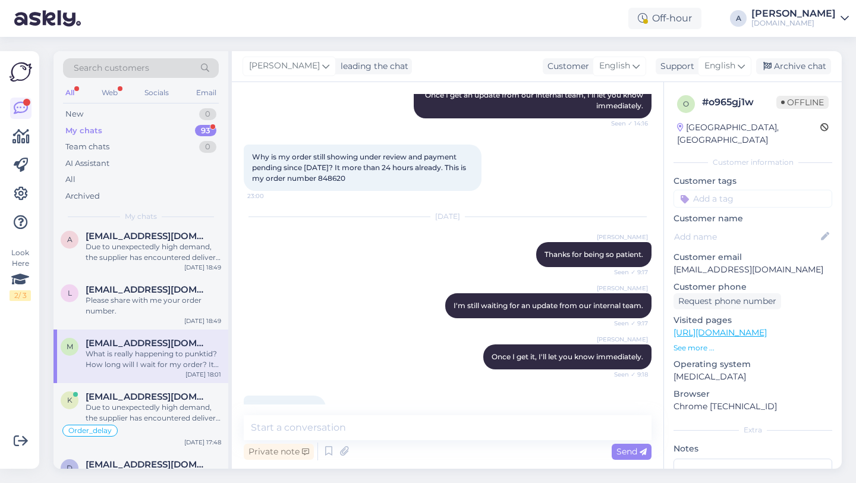
scroll to position [2272, 0]
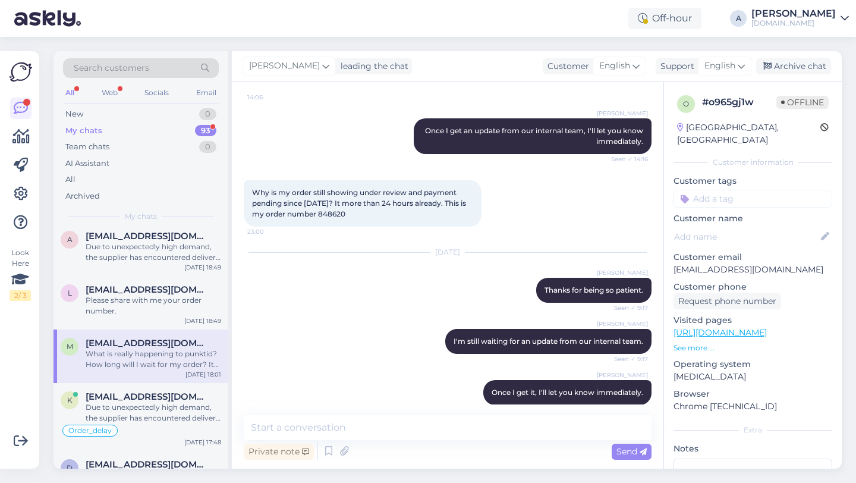
drag, startPoint x: 357, startPoint y: 246, endPoint x: 326, endPoint y: 247, distance: 30.9
click at [326, 227] on div "Why is my order still showing under review and payment pending since yesterday?…" at bounding box center [363, 203] width 238 height 46
copy span "848620"
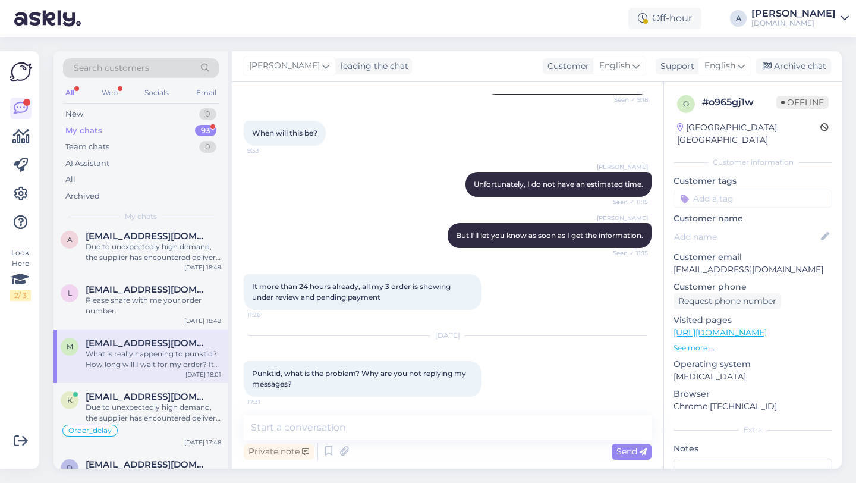
scroll to position [3005, 0]
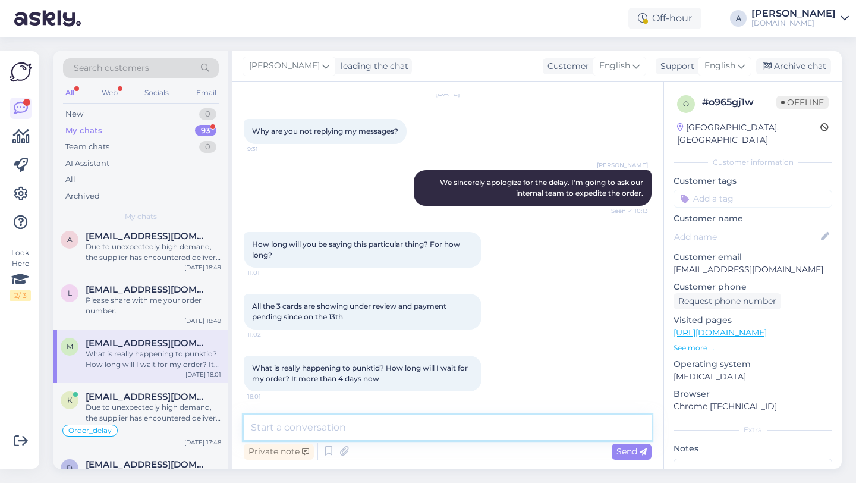
click at [350, 430] on textarea at bounding box center [448, 427] width 408 height 25
paste textarea "Due to unexpectedly high demand, the supplier has encountered delivery difficul…"
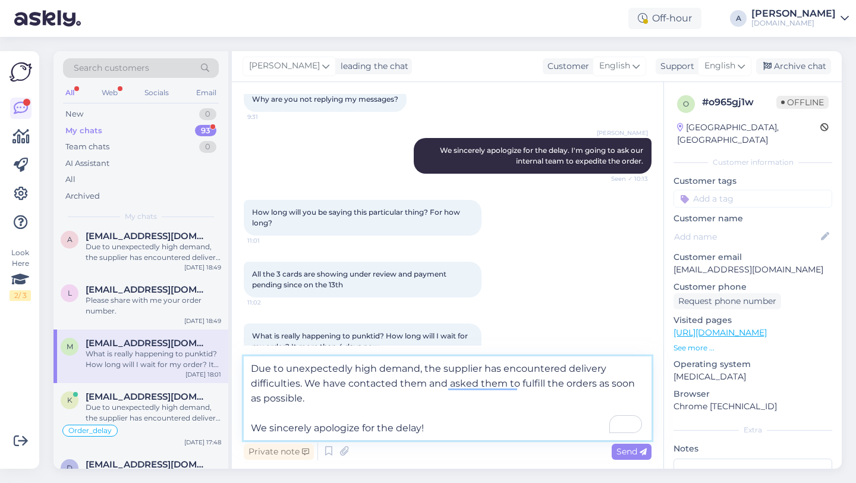
type textarea "Due to unexpectedly high demand, the supplier has encountered delivery difficul…"
click at [633, 451] on span "Send" at bounding box center [632, 451] width 30 height 11
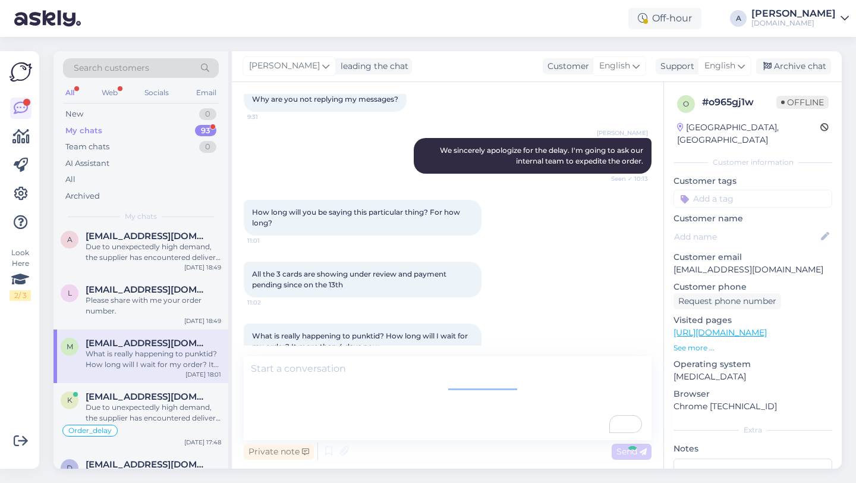
scroll to position [3099, 0]
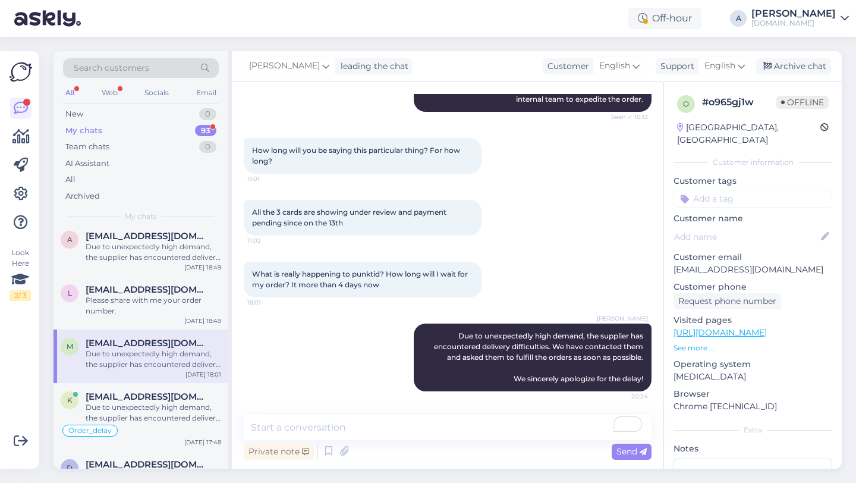
click at [737, 191] on input at bounding box center [753, 199] width 159 height 18
type input "orde"
click at [771, 227] on span "Order_delay" at bounding box center [752, 230] width 43 height 7
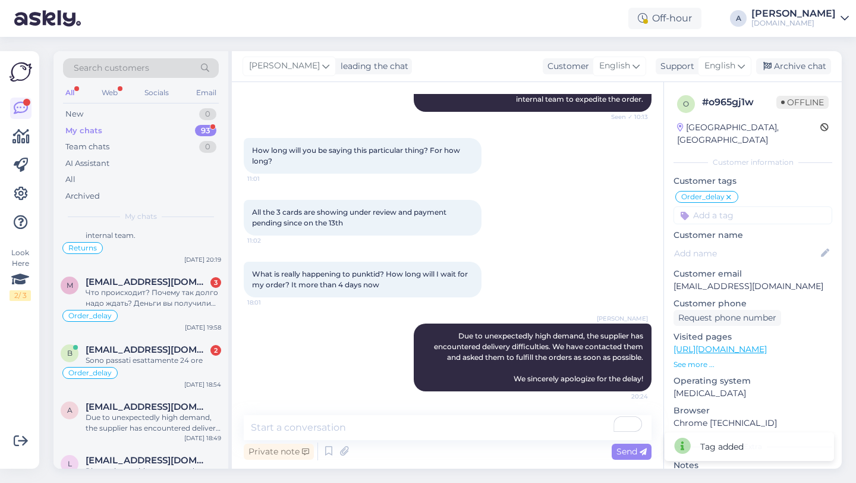
scroll to position [27, 0]
click at [149, 361] on div "Sono passati esattamente 24 ore" at bounding box center [154, 361] width 136 height 11
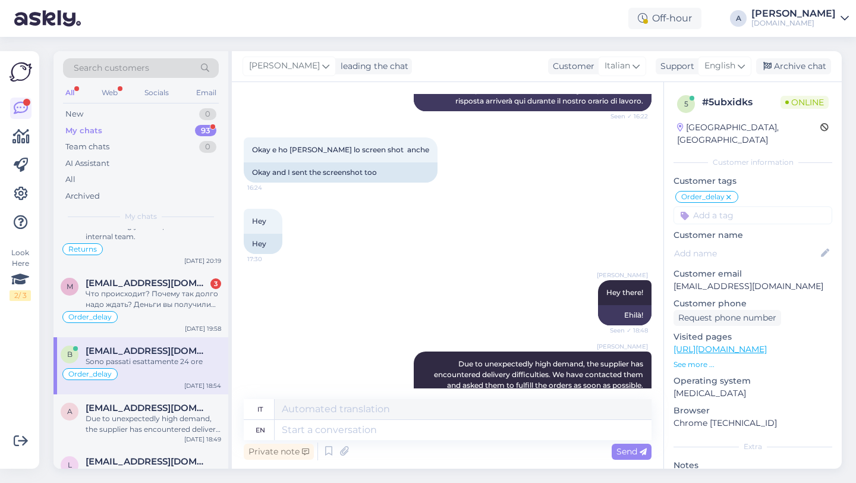
scroll to position [1304, 0]
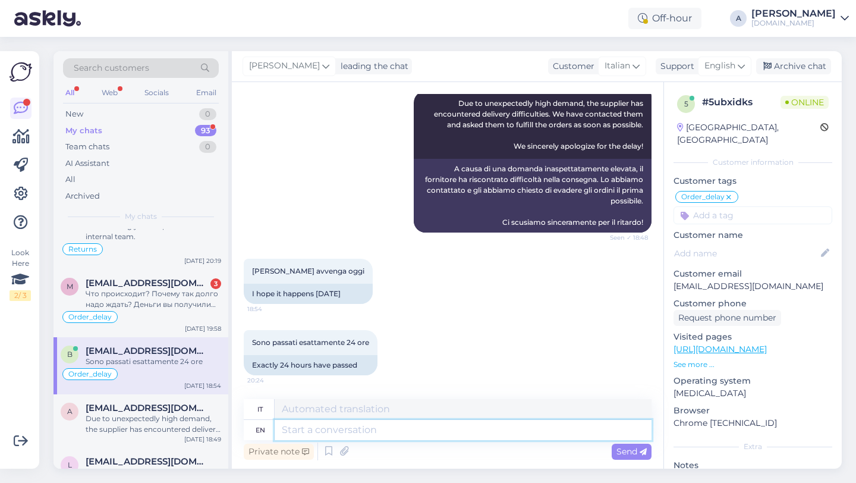
click at [309, 433] on textarea at bounding box center [463, 430] width 377 height 20
paste textarea "Due to unexpectedly high demand, the supplier has encountered delivery difficul…"
type textarea "Due to unexpectedly high demand, the supplier has encountered delivery difficul…"
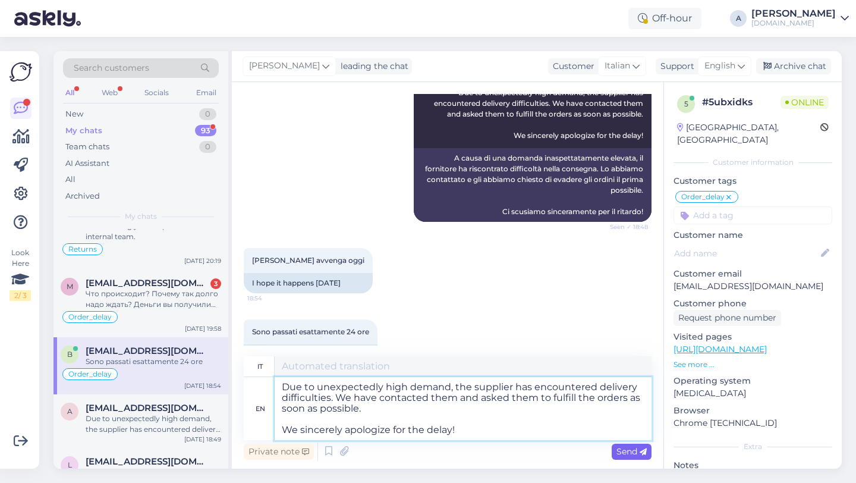
type textarea "A causa di una domanda inaspettatamente elevata, il fornitore ha riscontrato di…"
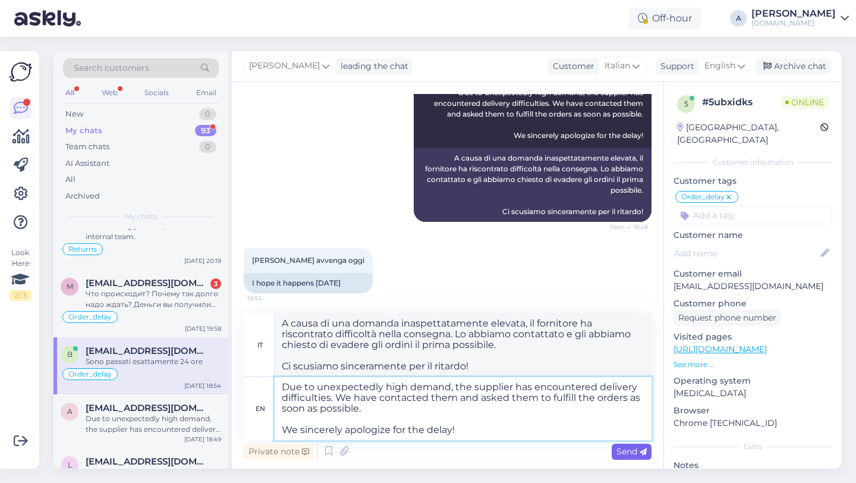
type textarea "Due to unexpectedly high demand, the supplier has encountered delivery difficul…"
click at [630, 454] on span "Send" at bounding box center [632, 451] width 30 height 11
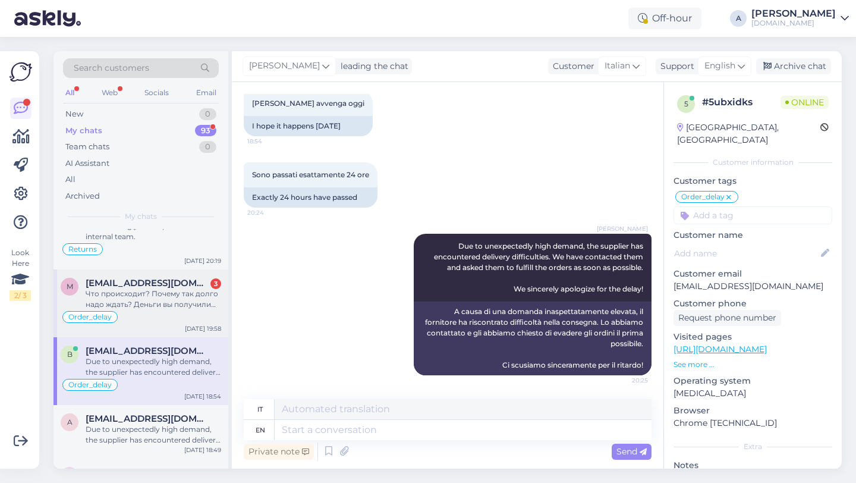
click at [121, 306] on div "Что происходит? Почему так долго надо ждать? Деньги вы получили сразу как бил з…" at bounding box center [154, 298] width 136 height 21
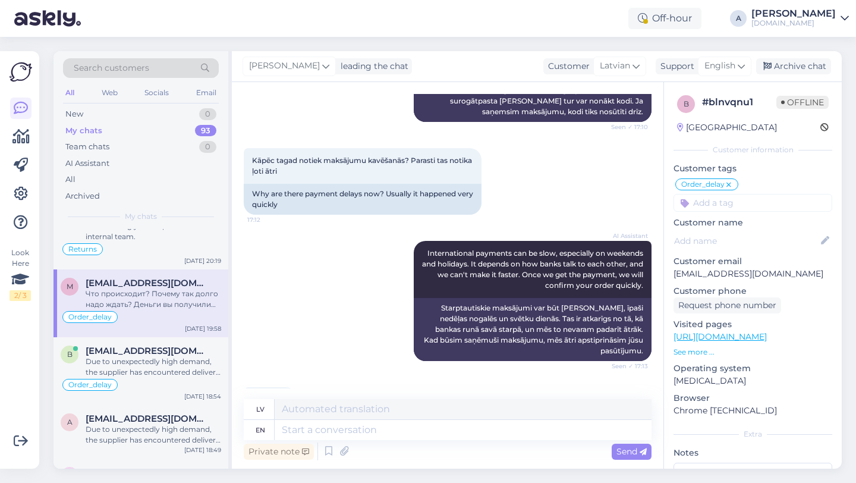
scroll to position [8421, 0]
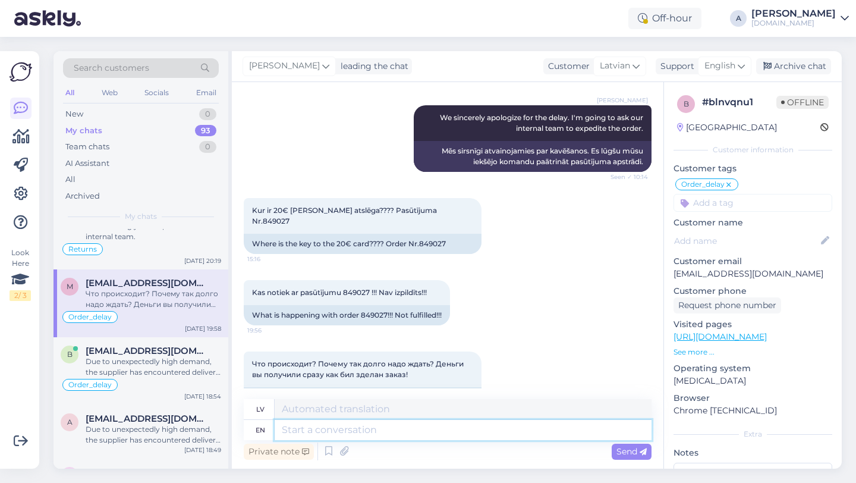
click at [335, 428] on textarea at bounding box center [463, 430] width 377 height 20
paste textarea "Due to unexpectedly high demand, the supplier has encountered delivery difficul…"
type textarea "Due to unexpectedly high demand, the supplier has encountered delivery difficul…"
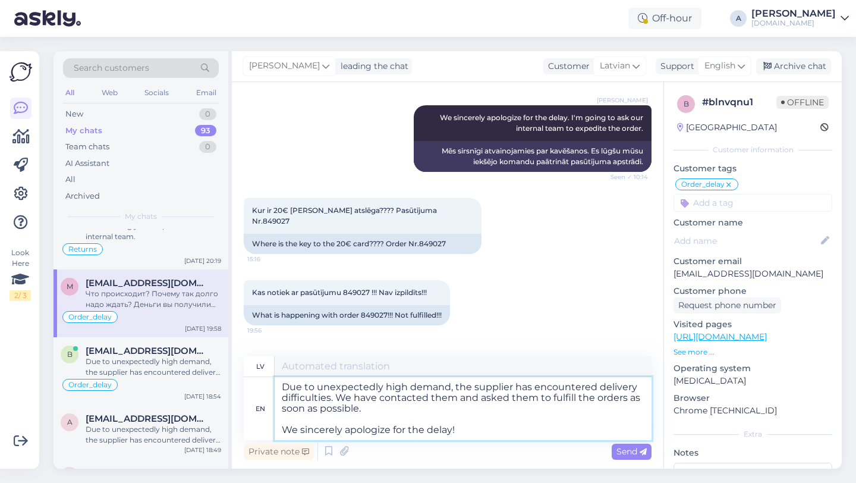
type textarea "Negaidīti lielā pieprasījuma dēļ piegādātājam ir radušās piegādes grūtības. Esa…"
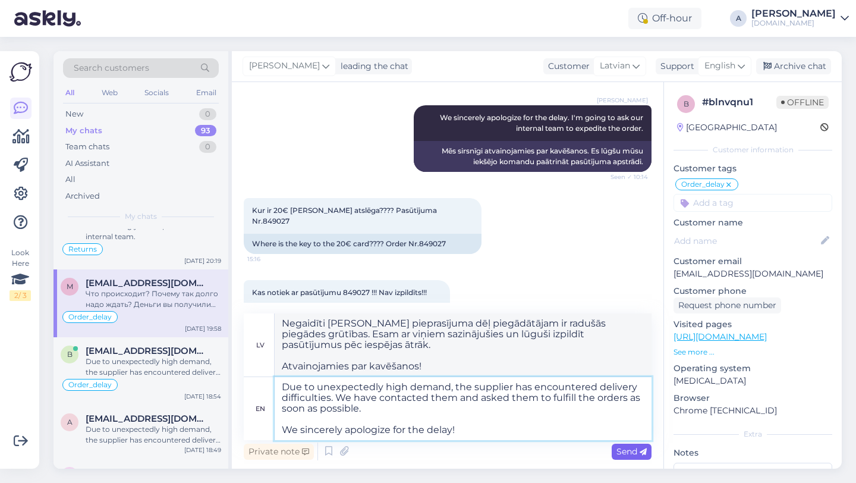
type textarea "Due to unexpectedly high demand, the supplier has encountered delivery difficul…"
click at [632, 451] on span "Send" at bounding box center [632, 451] width 30 height 11
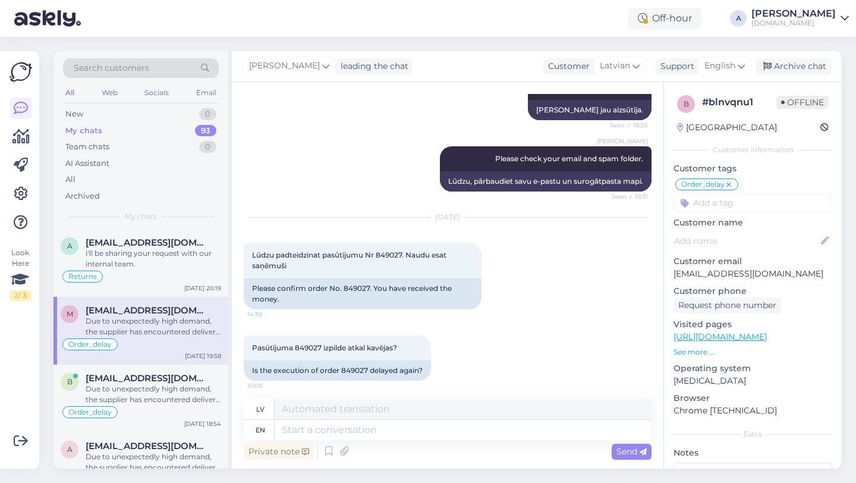
scroll to position [8578, 0]
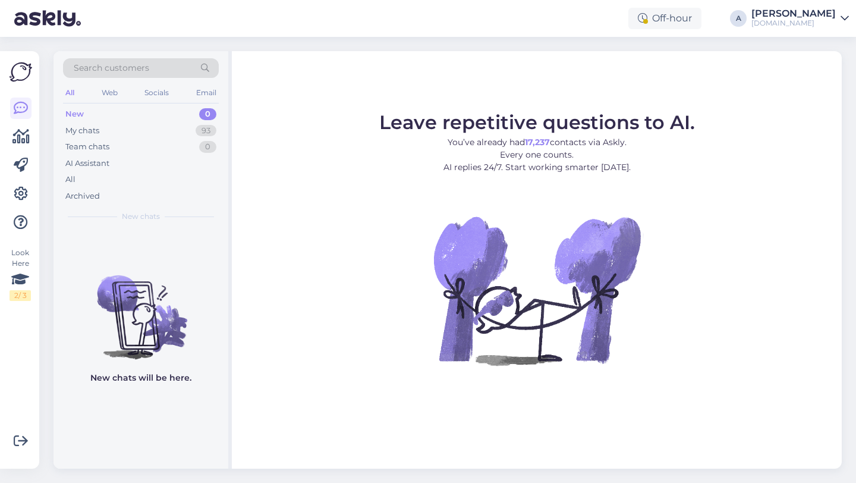
click at [155, 72] on div "Search customers" at bounding box center [141, 68] width 156 height 20
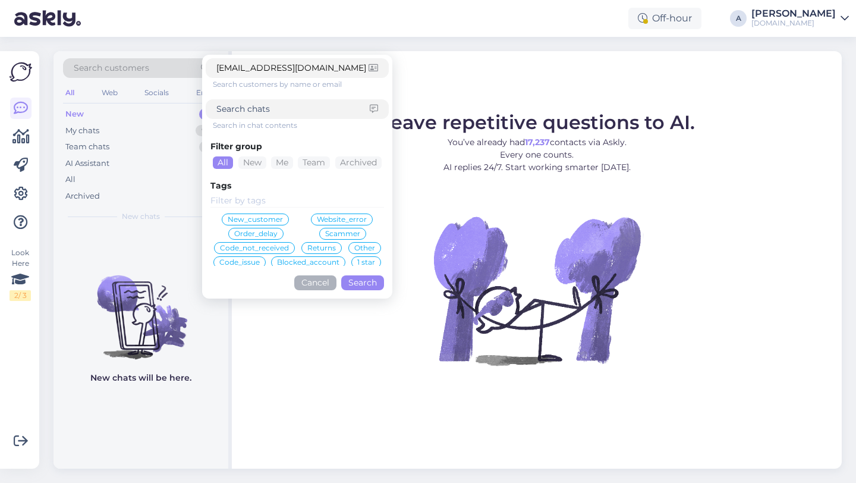
type input "[EMAIL_ADDRESS][DOMAIN_NAME]"
click at [357, 279] on button "Search" at bounding box center [362, 282] width 43 height 15
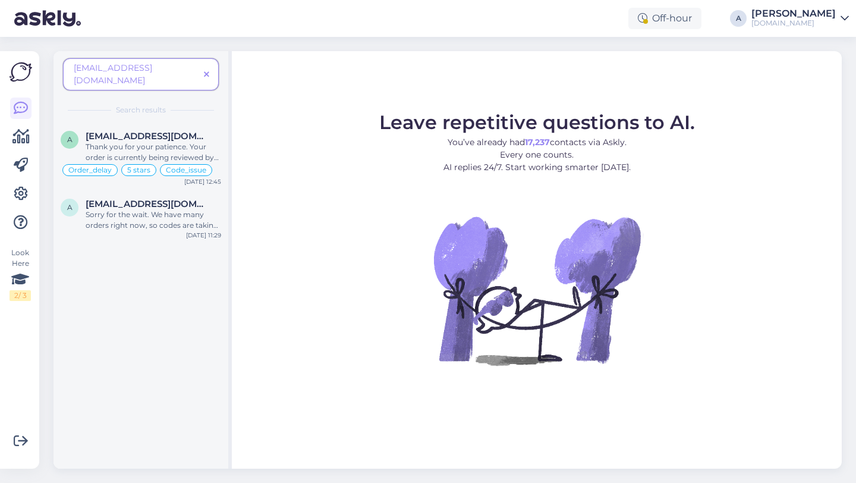
click at [209, 68] on span at bounding box center [206, 74] width 15 height 12
